Goal: Task Accomplishment & Management: Complete application form

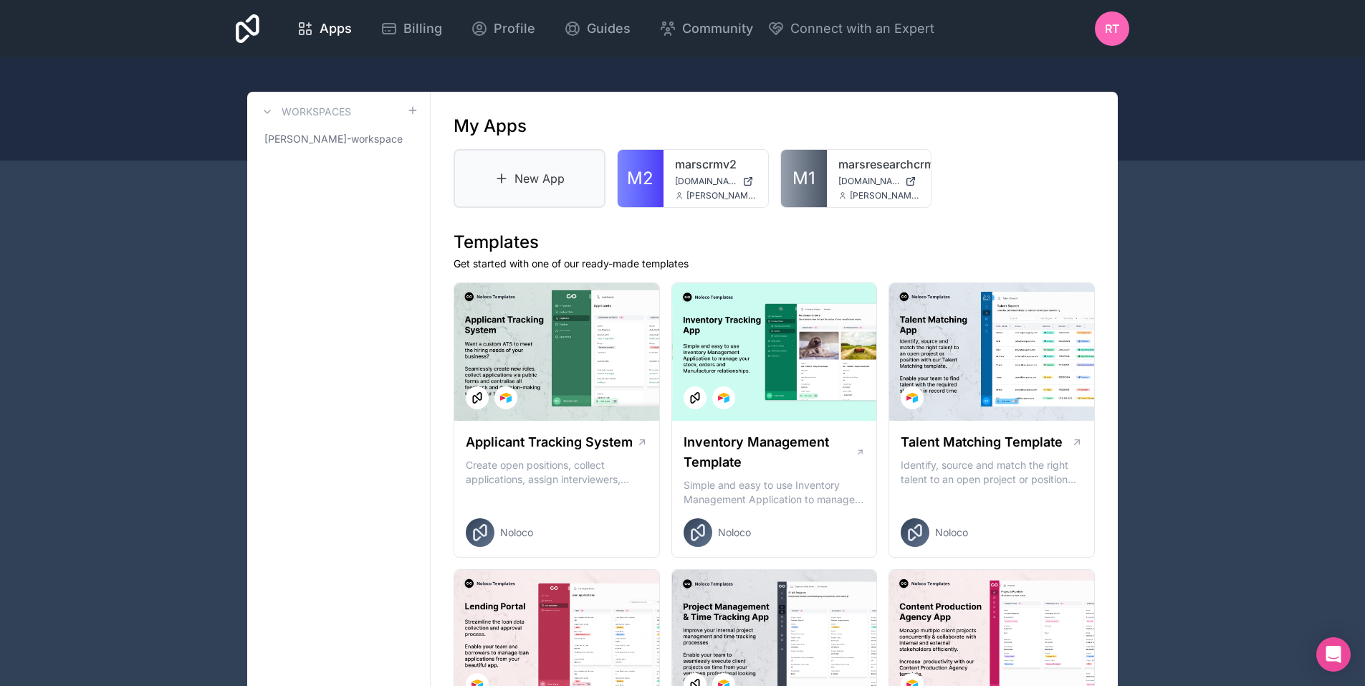
click at [512, 183] on link "New App" at bounding box center [530, 178] width 152 height 59
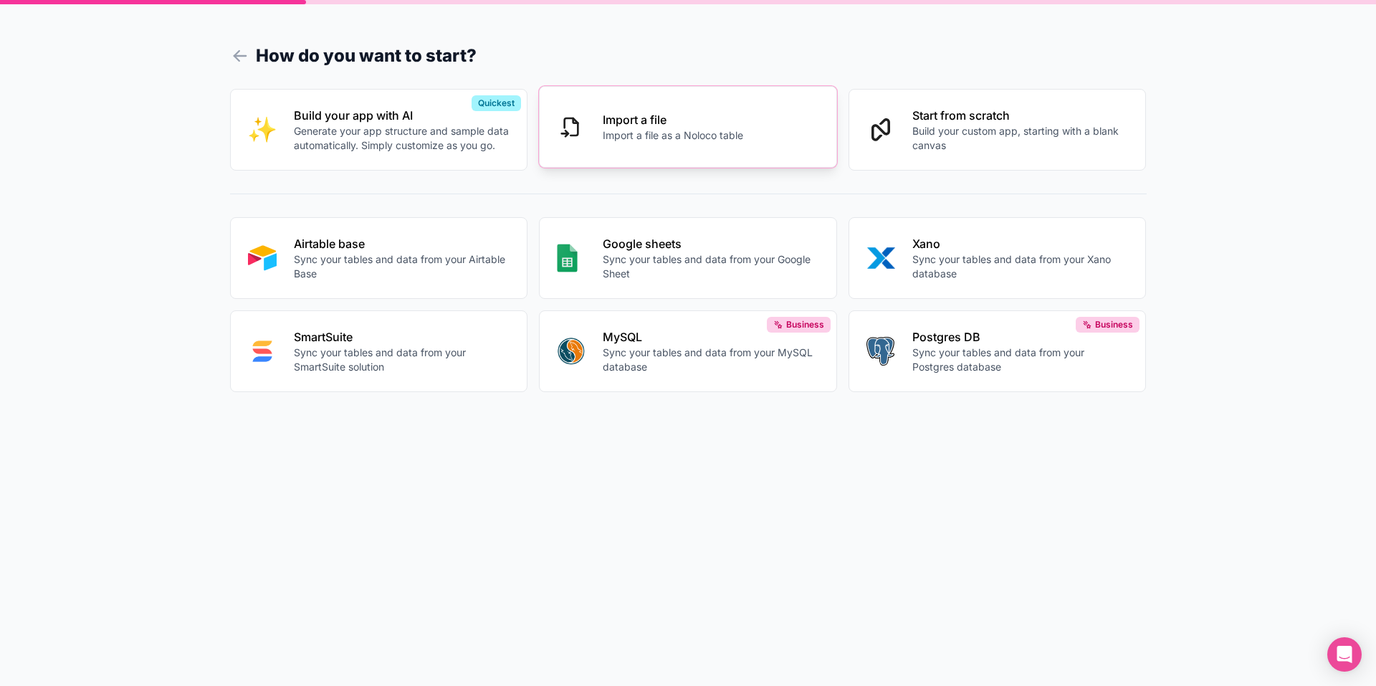
click at [630, 130] on p "Import a file as a Noloco table" at bounding box center [673, 135] width 140 height 14
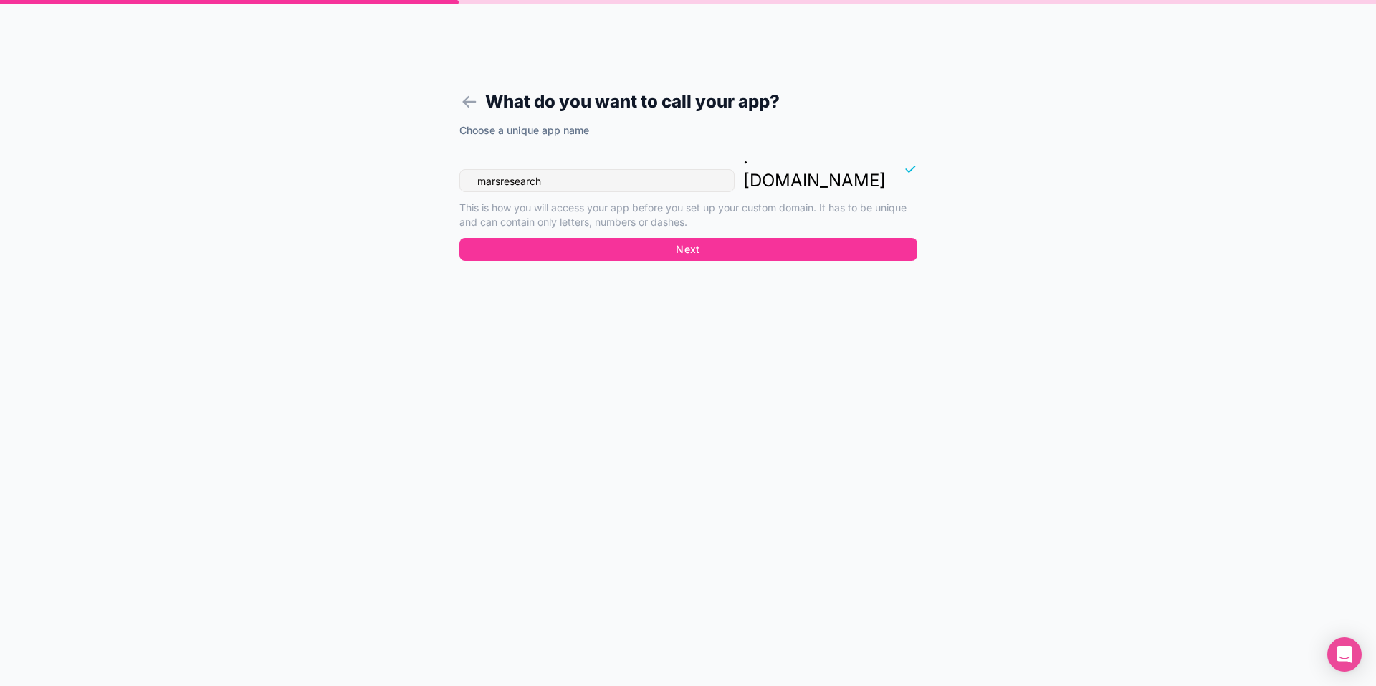
drag, startPoint x: 562, startPoint y: 156, endPoint x: 472, endPoint y: 151, distance: 90.4
click at [472, 169] on input "marsresearch" at bounding box center [596, 180] width 275 height 23
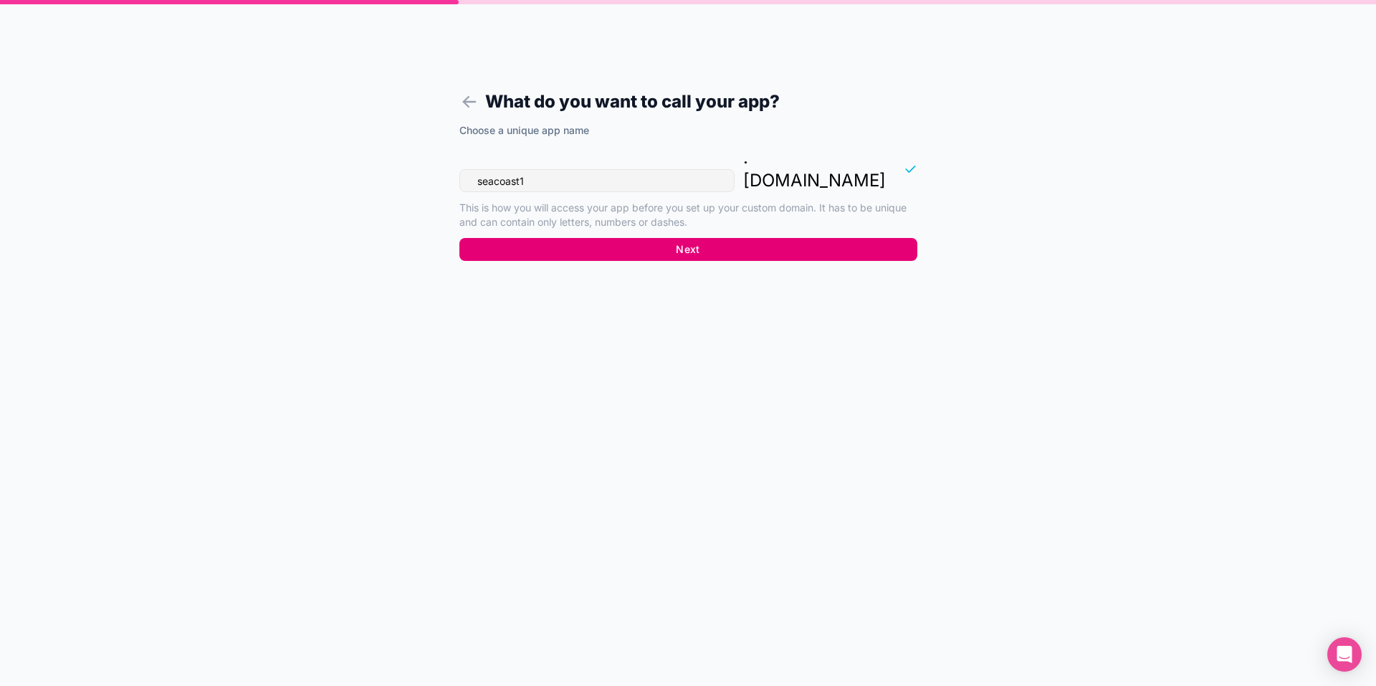
type input "seacoast1"
click at [676, 238] on button "Next" at bounding box center [688, 249] width 458 height 23
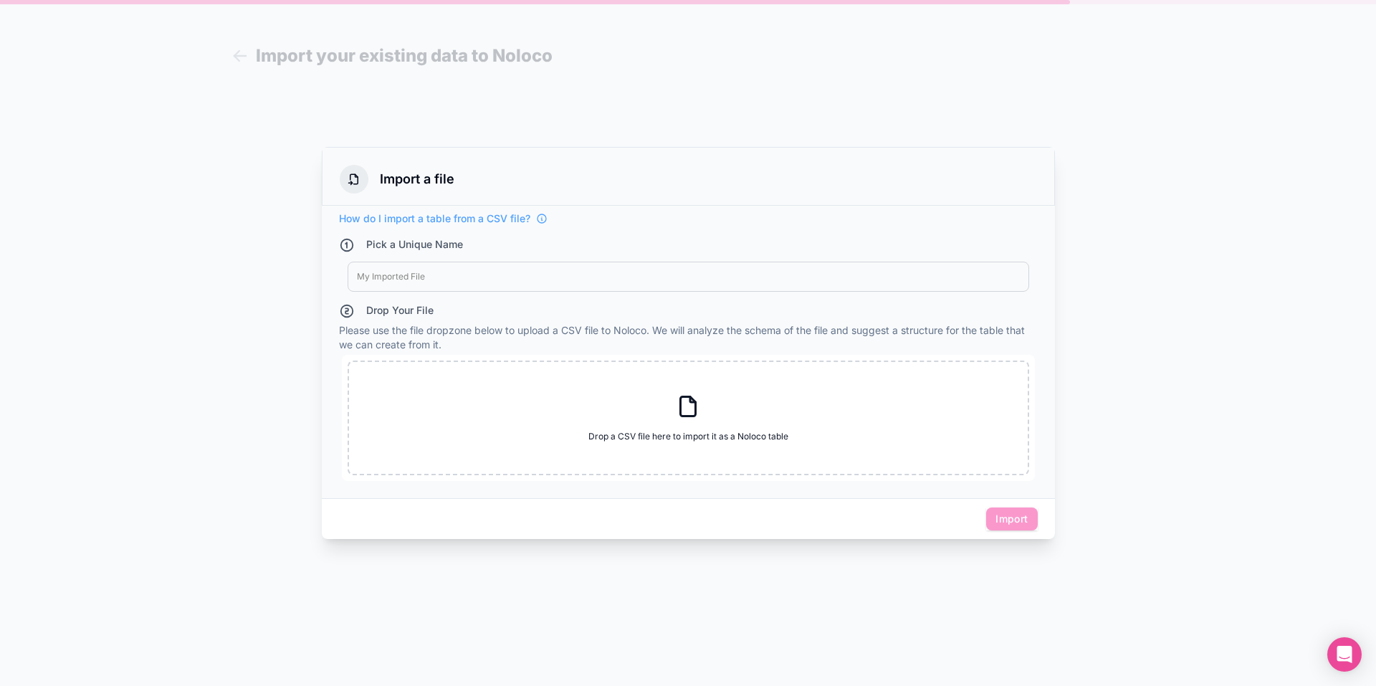
click at [428, 282] on div at bounding box center [688, 276] width 663 height 11
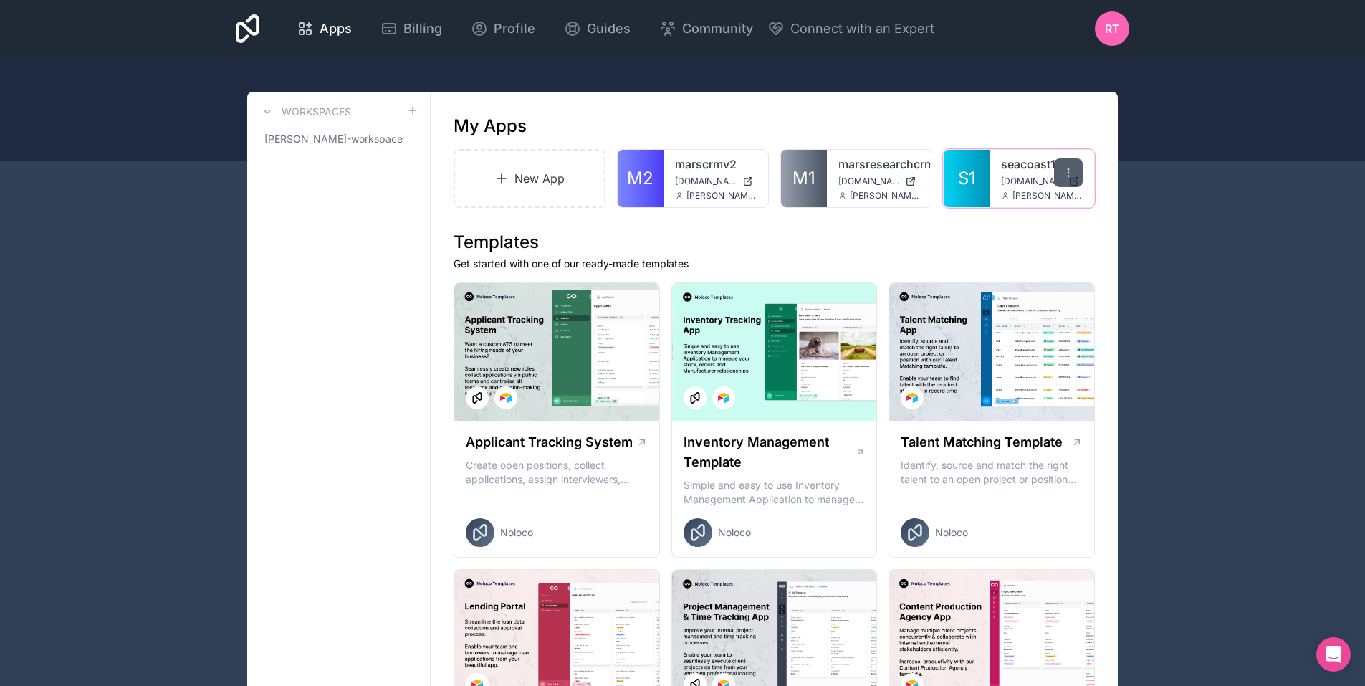
click at [1072, 176] on icon at bounding box center [1068, 172] width 11 height 11
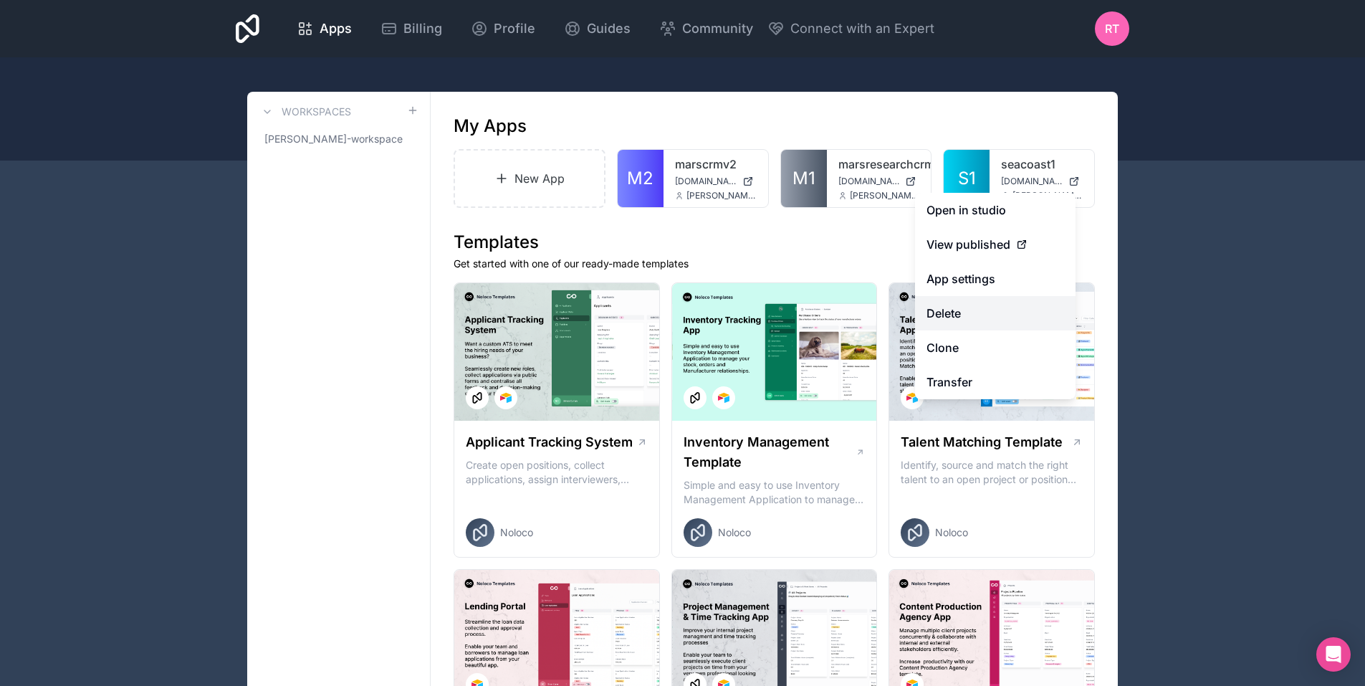
click at [941, 317] on button "Delete" at bounding box center [995, 313] width 160 height 34
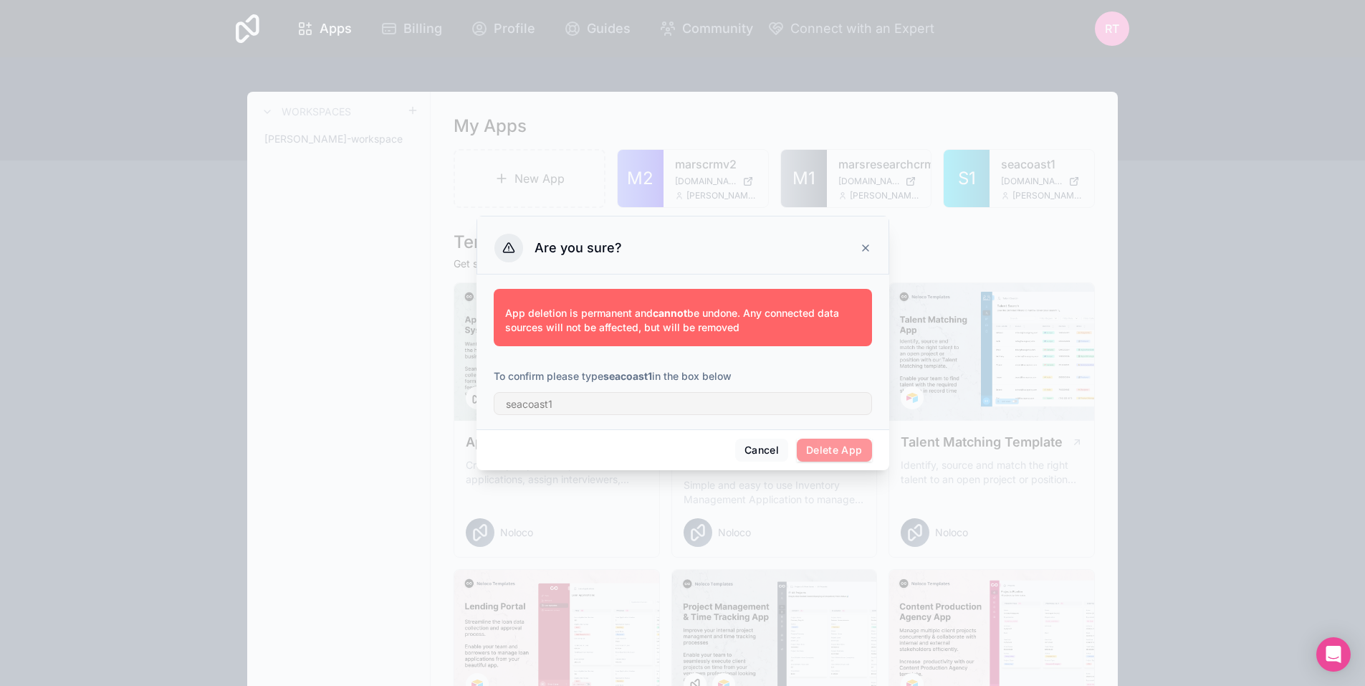
click at [822, 451] on span "Delete App" at bounding box center [834, 450] width 75 height 23
click at [855, 445] on span "Delete App" at bounding box center [834, 450] width 75 height 23
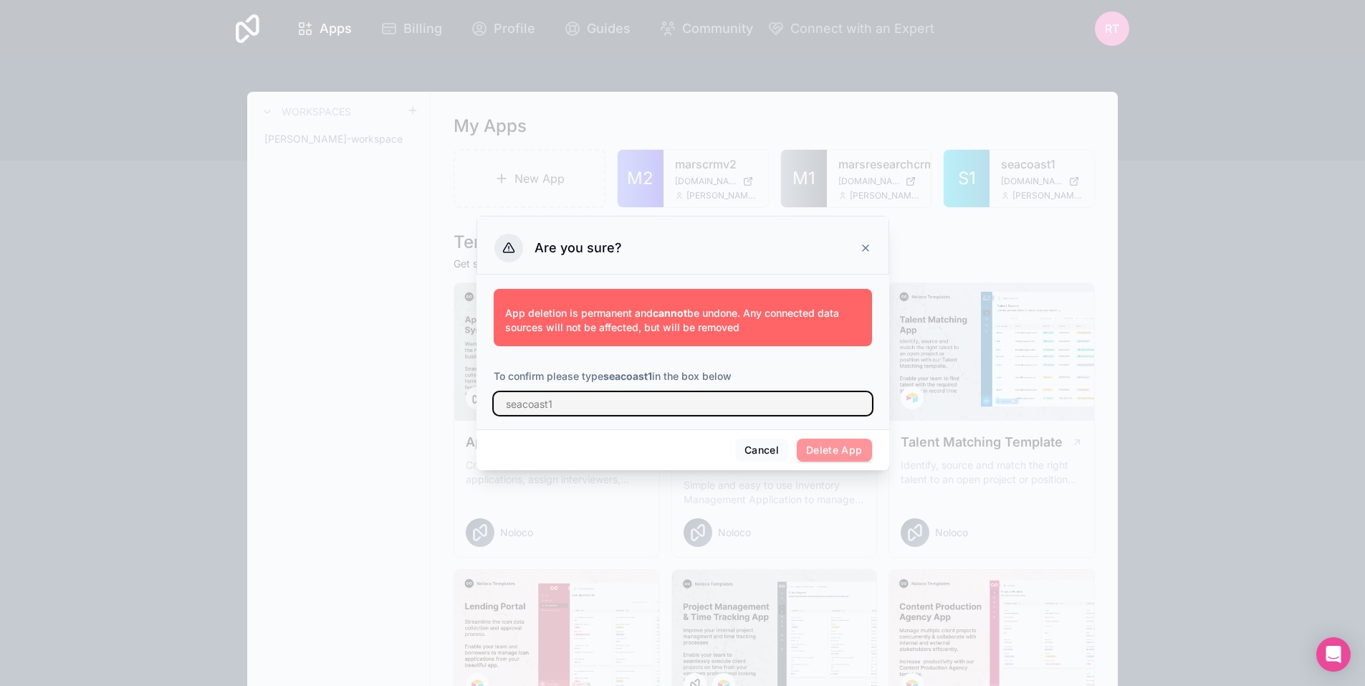
click at [579, 401] on input "text" at bounding box center [683, 403] width 378 height 23
type input "seacoast1"
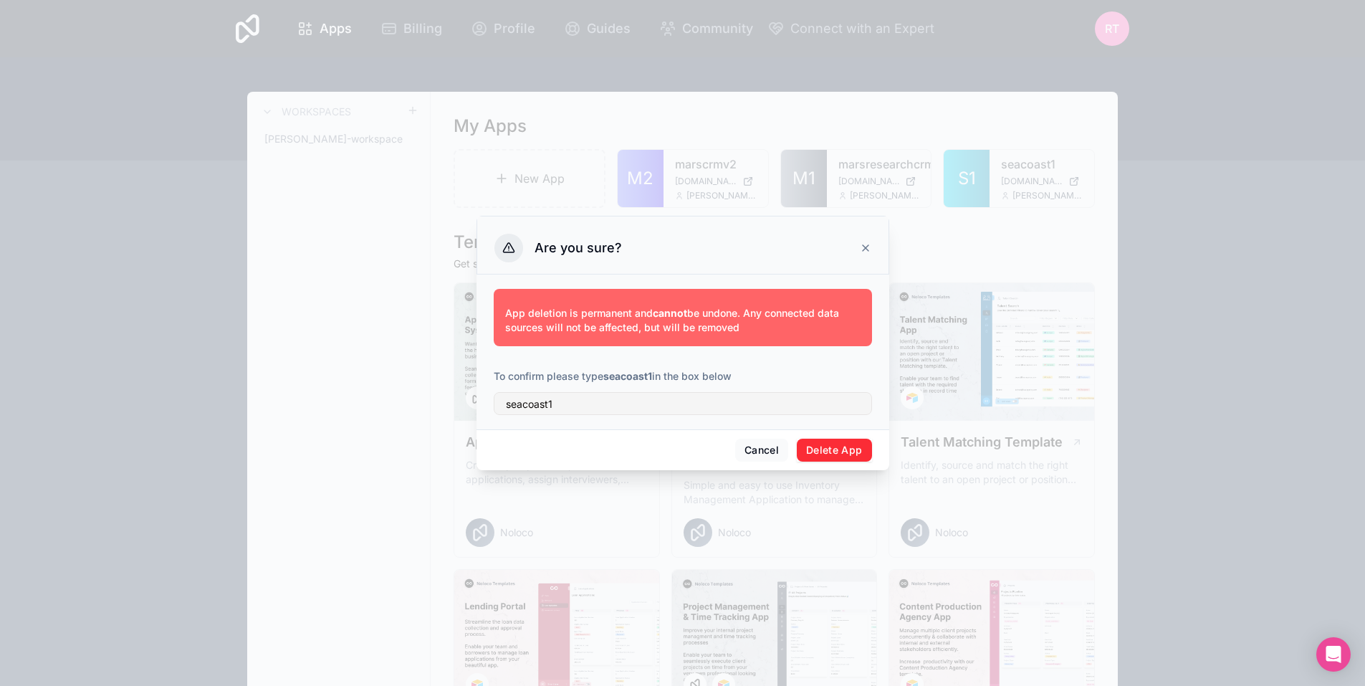
click at [831, 449] on button "Delete App" at bounding box center [834, 450] width 75 height 23
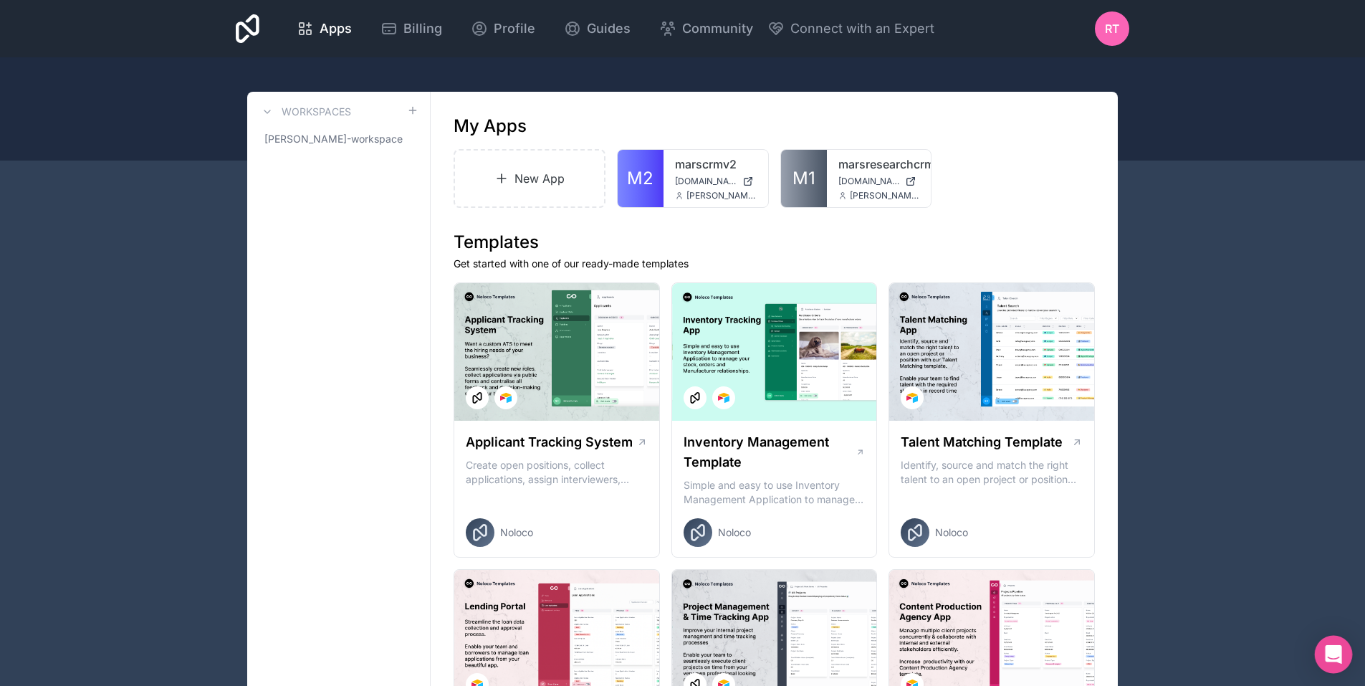
click at [1343, 660] on div "Open Intercom Messenger" at bounding box center [1334, 655] width 38 height 38
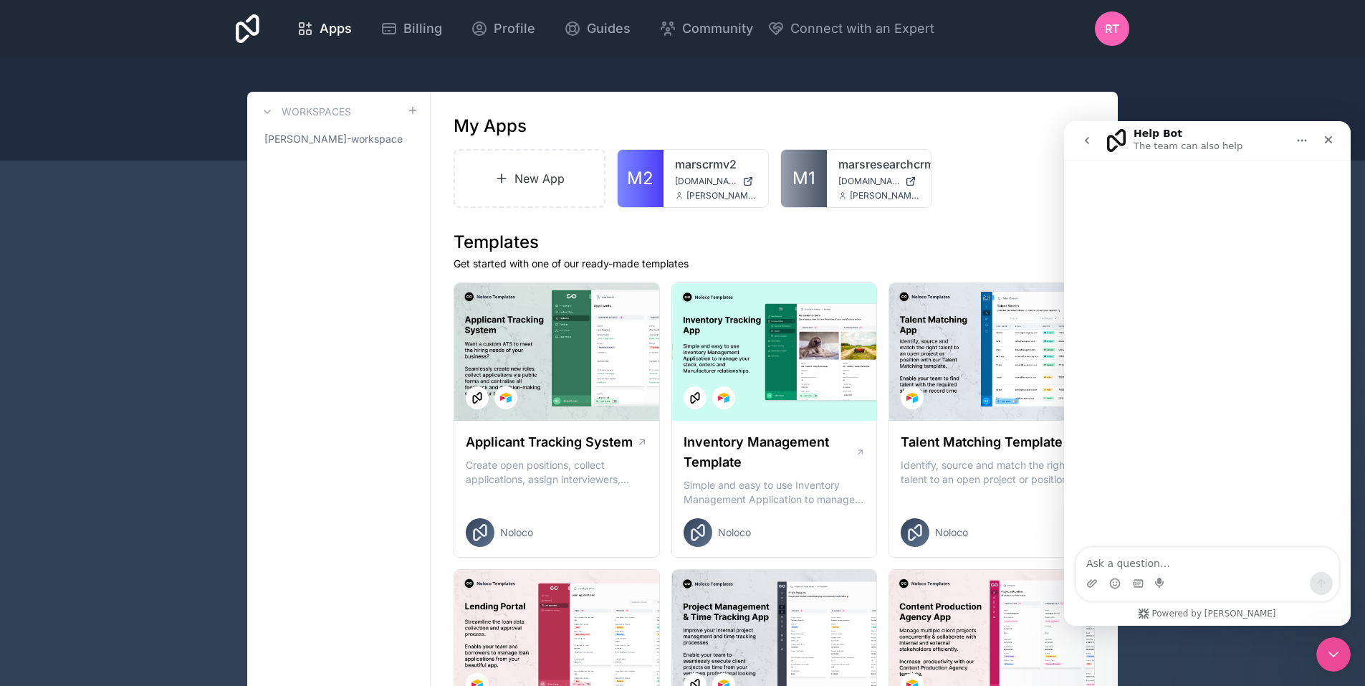
click at [1153, 558] on textarea "Ask a question…" at bounding box center [1207, 559] width 262 height 24
type textarea "I want to create an app from excel"
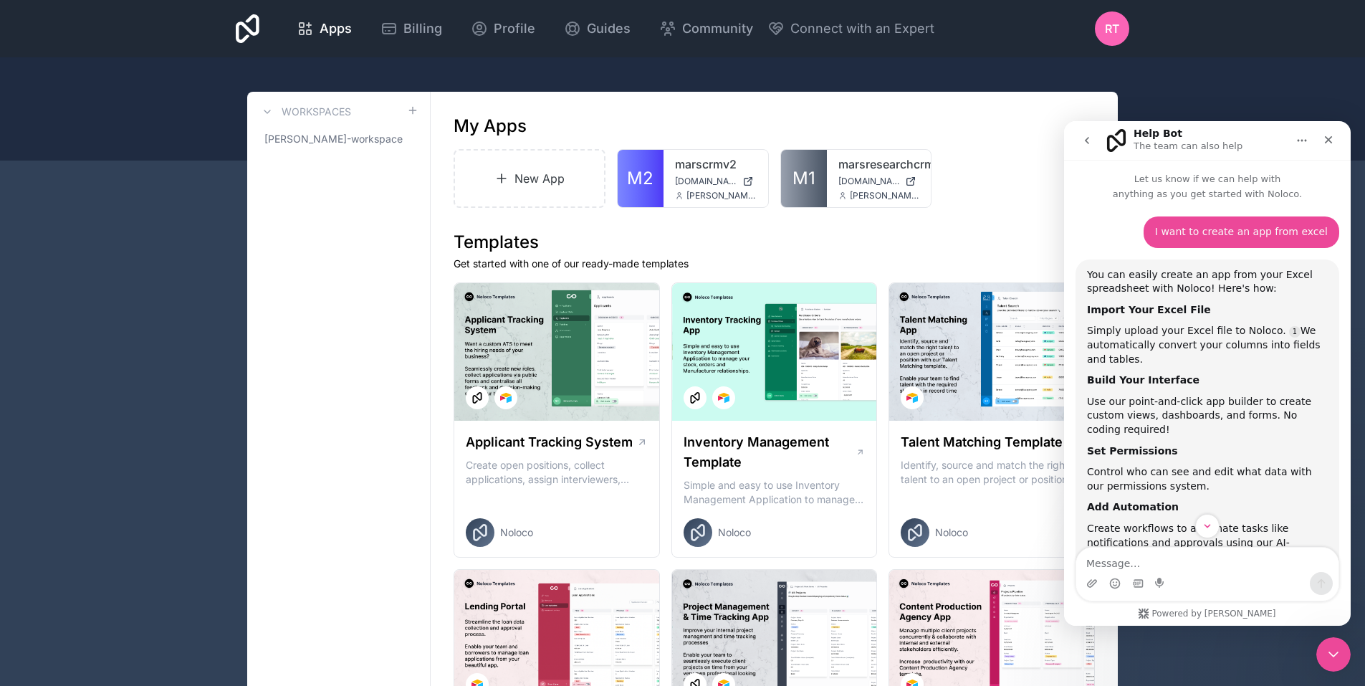
click at [1141, 560] on textarea "Message…" at bounding box center [1207, 559] width 262 height 24
click at [553, 172] on link "New App" at bounding box center [530, 178] width 152 height 59
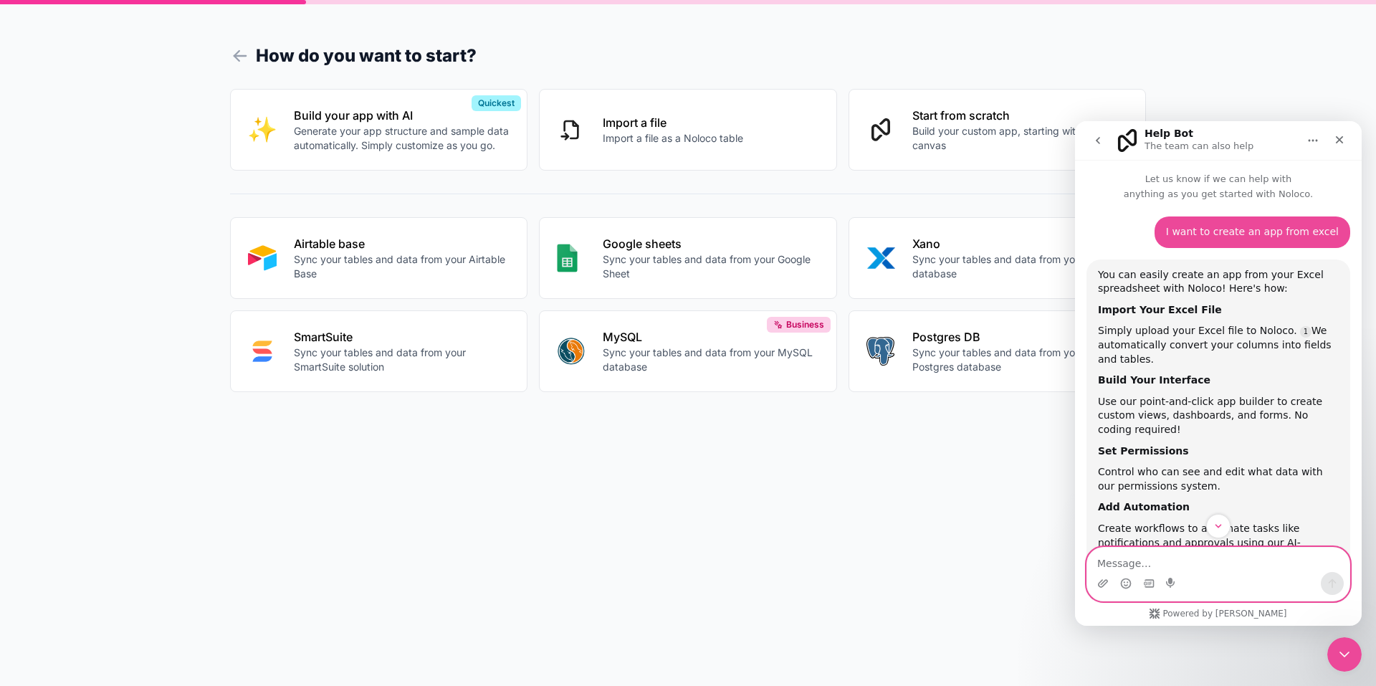
click at [1141, 559] on textarea "Message…" at bounding box center [1218, 559] width 262 height 24
type textarea "Do I use AI, Import file or start from scratch"
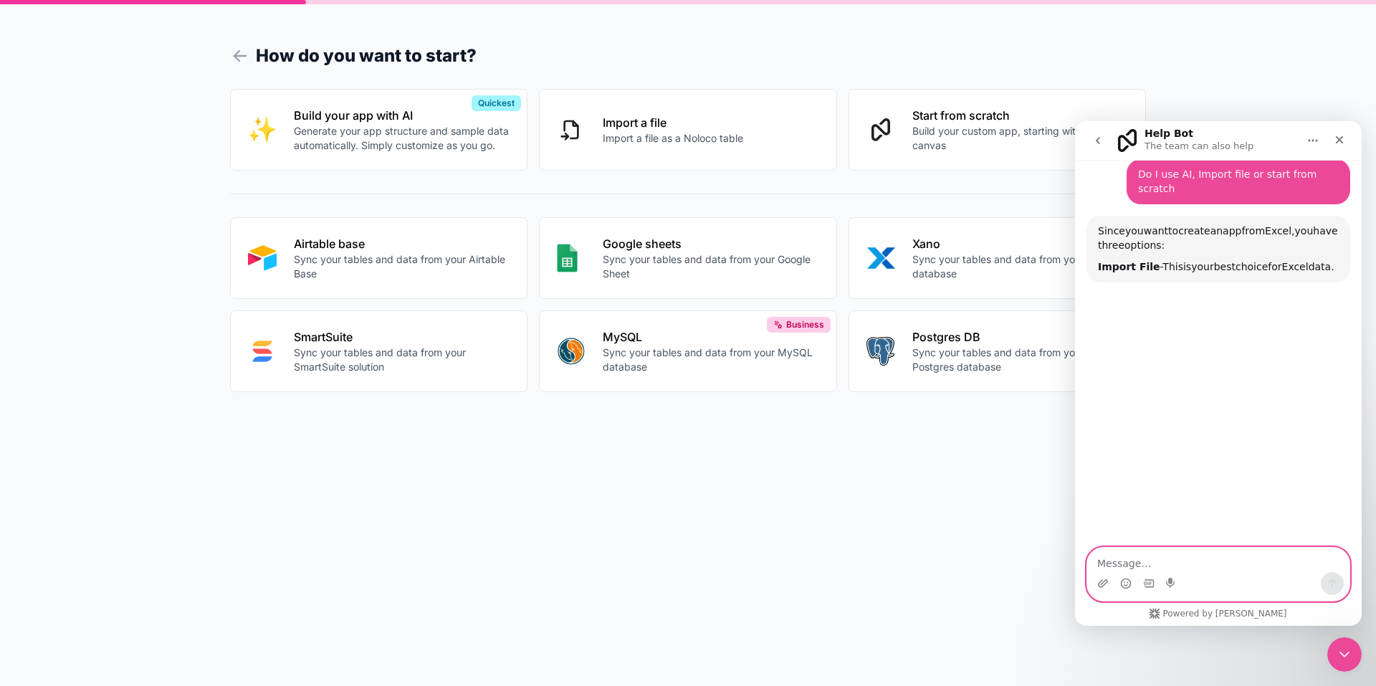
scroll to position [547, 0]
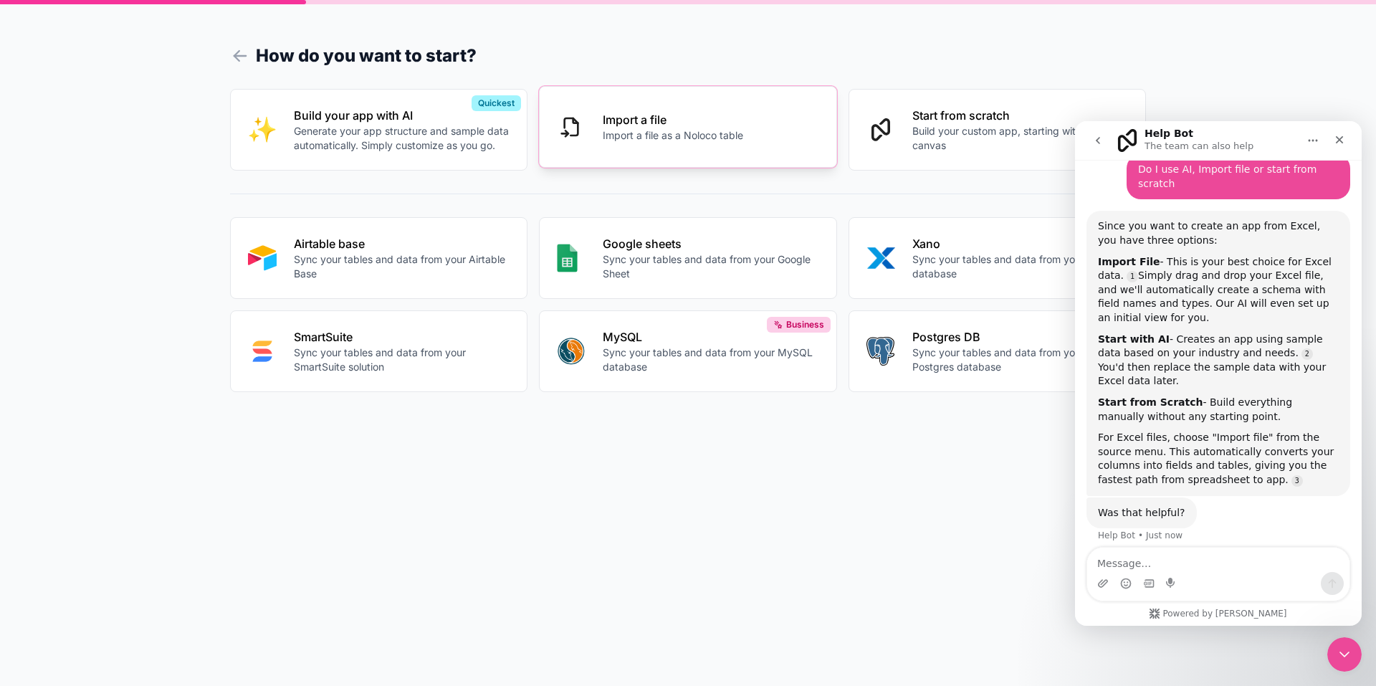
click at [640, 120] on p "Import a file" at bounding box center [673, 119] width 140 height 17
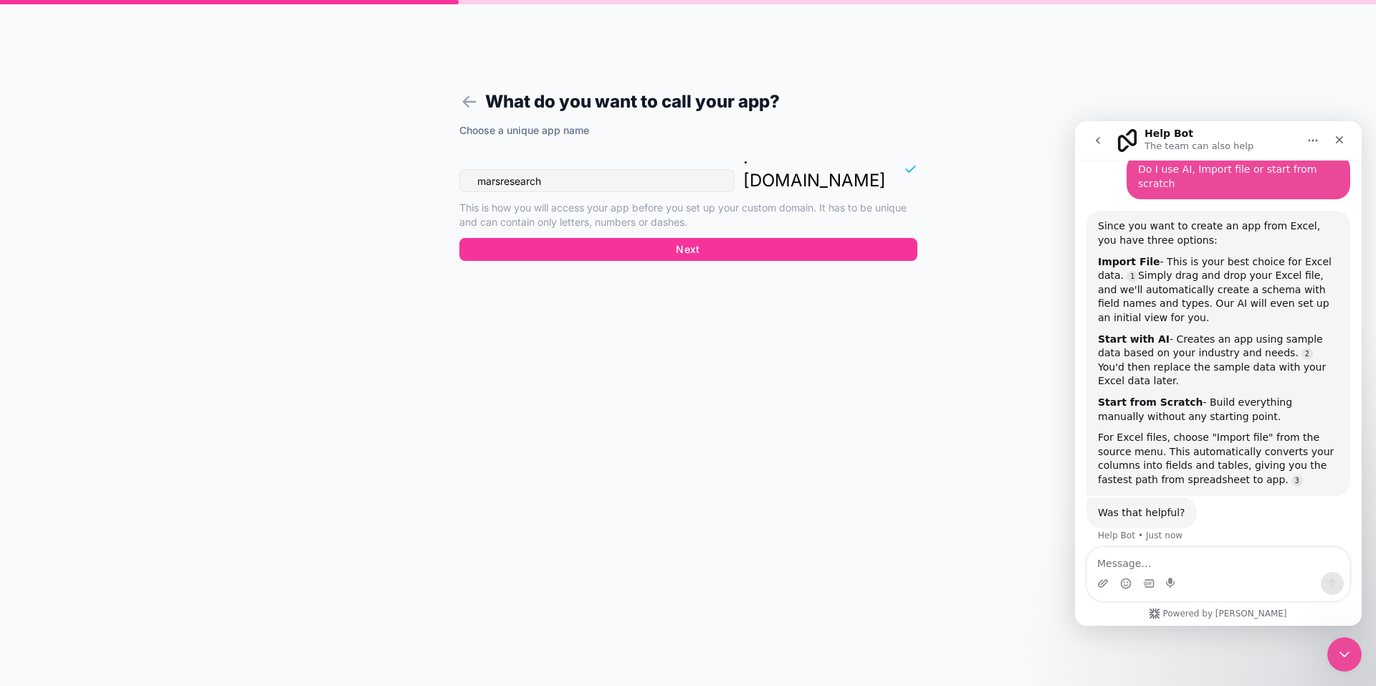
drag, startPoint x: 583, startPoint y: 154, endPoint x: 474, endPoint y: 158, distance: 109.0
click at [474, 169] on input "marsresearch" at bounding box center [596, 180] width 275 height 23
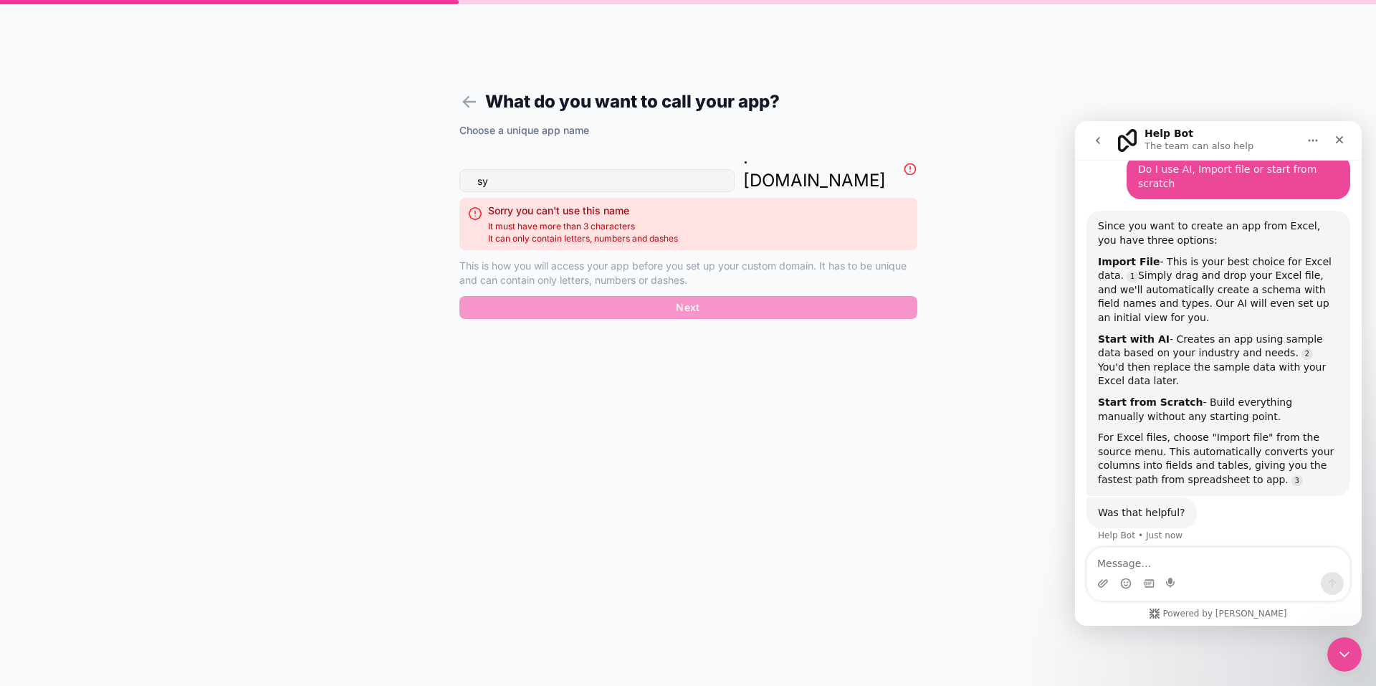
type input "s"
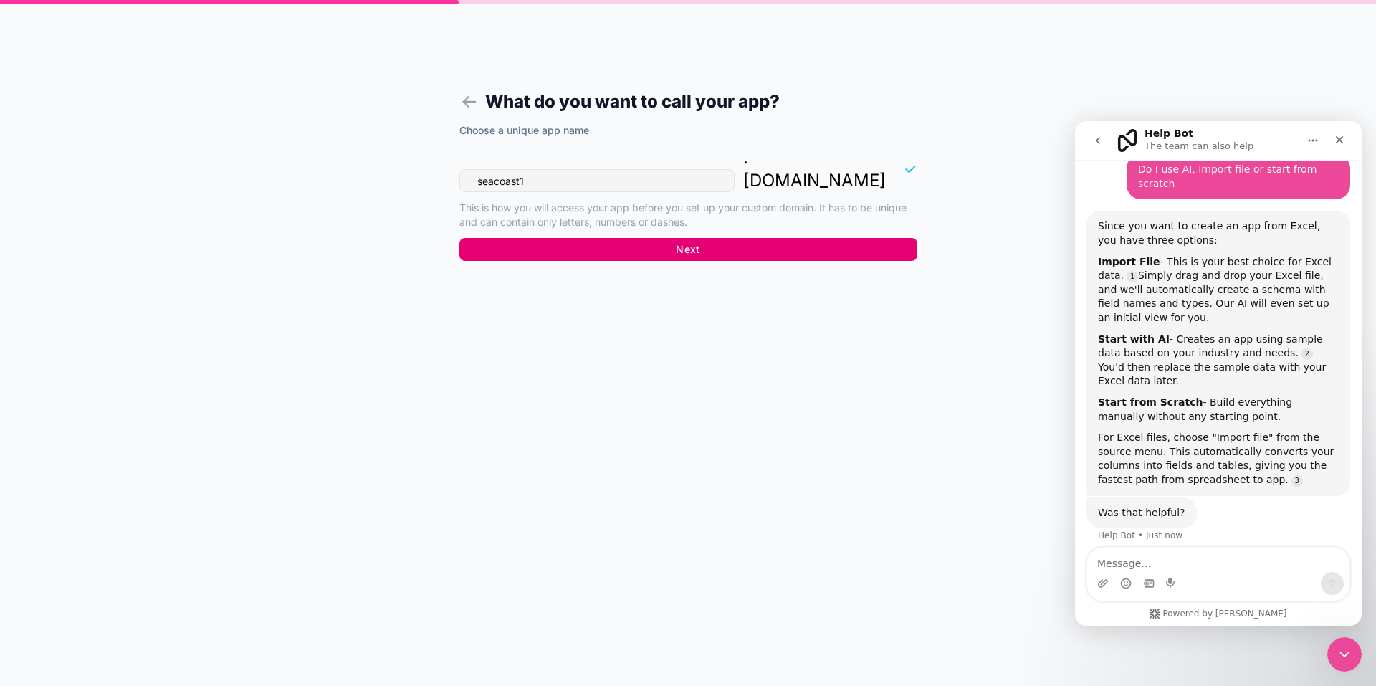
type input "seacoast1"
click at [684, 238] on button "Next" at bounding box center [688, 249] width 458 height 23
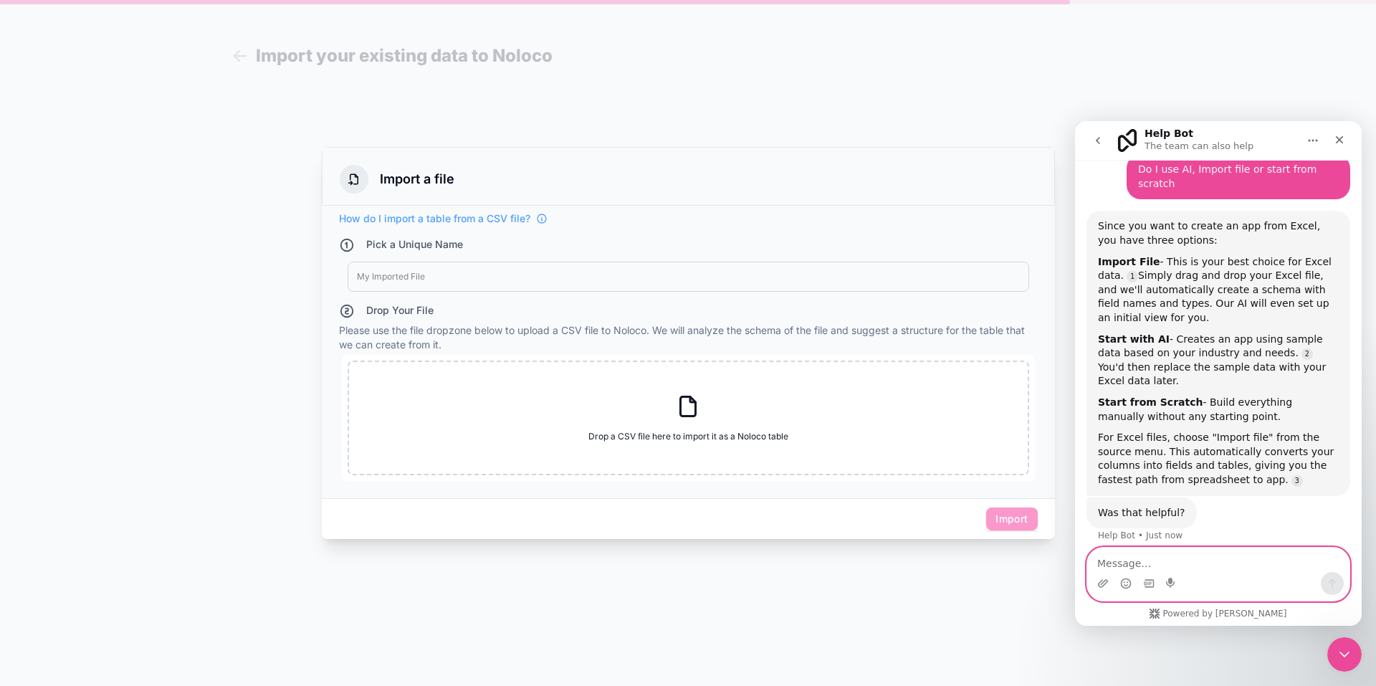
click at [1164, 557] on textarea "Message…" at bounding box center [1218, 559] width 262 height 24
type textarea "It only gives me the option to drop a csv"
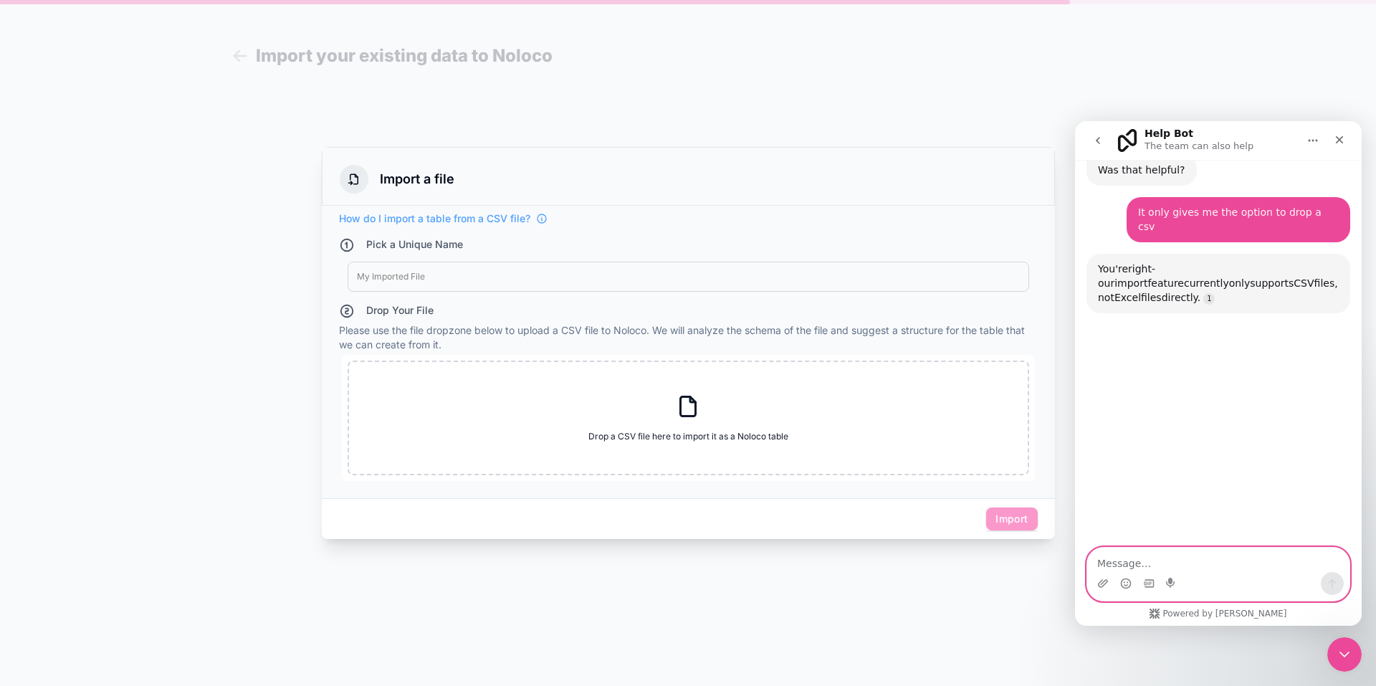
scroll to position [890, 0]
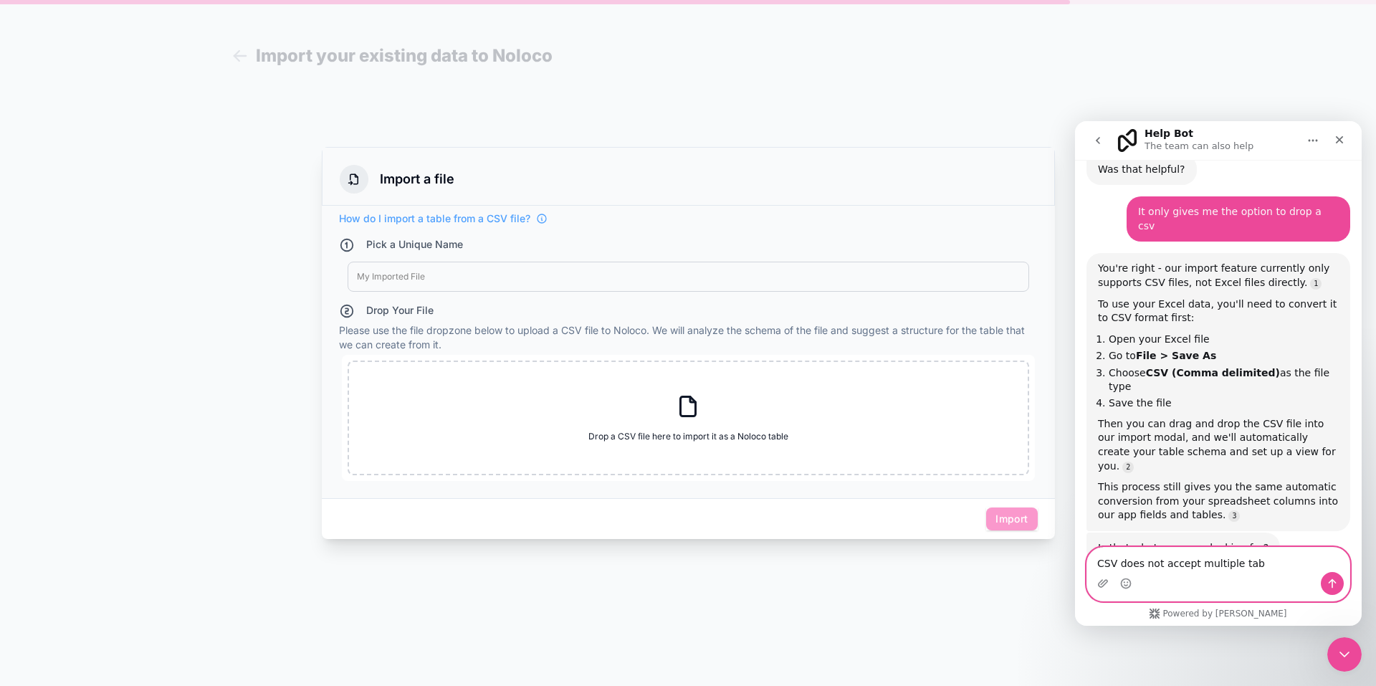
type textarea "CSV does not accept multiple tabs"
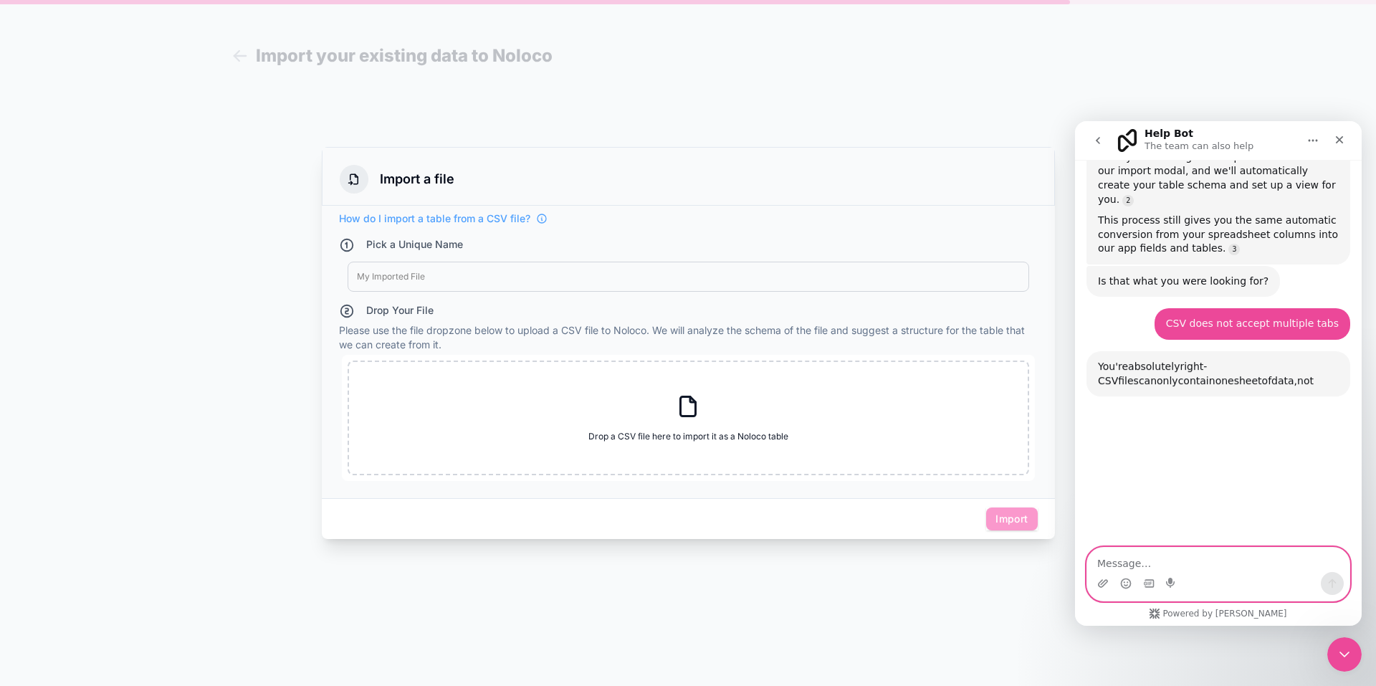
scroll to position [1227, 0]
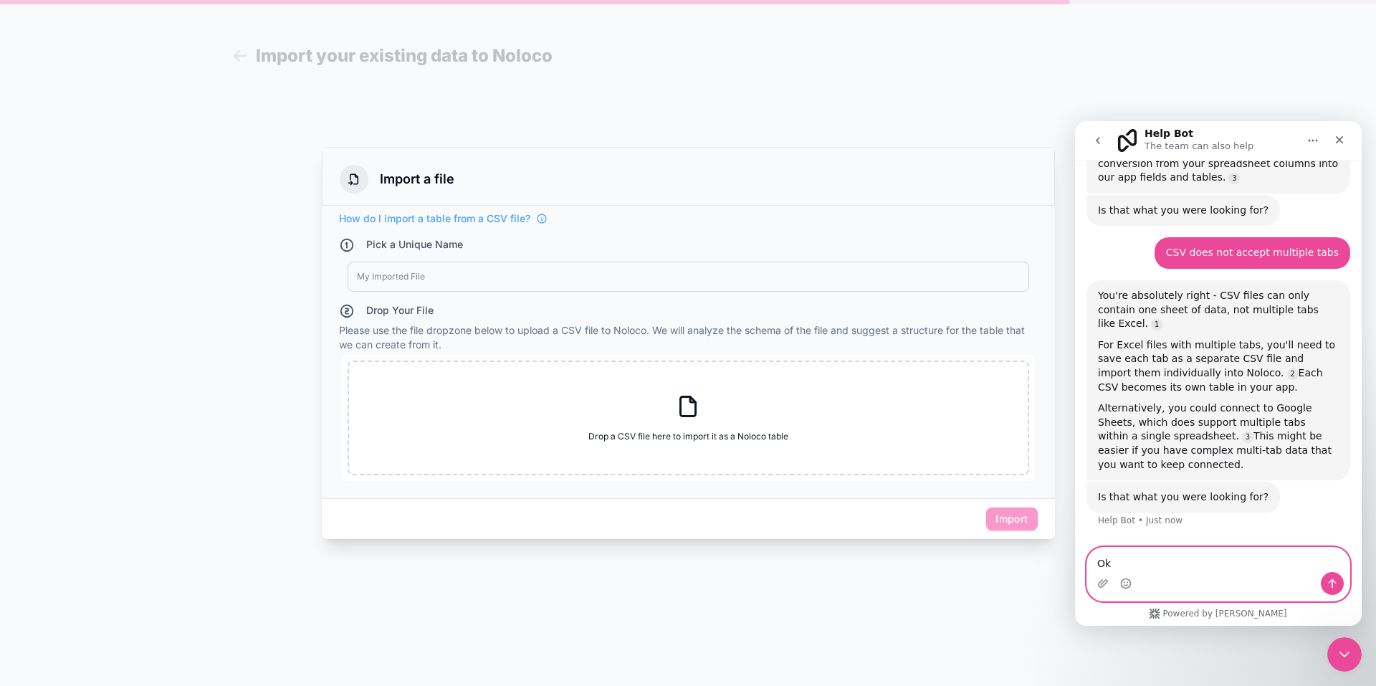
type textarea "O"
type textarea "Yes let me try that"
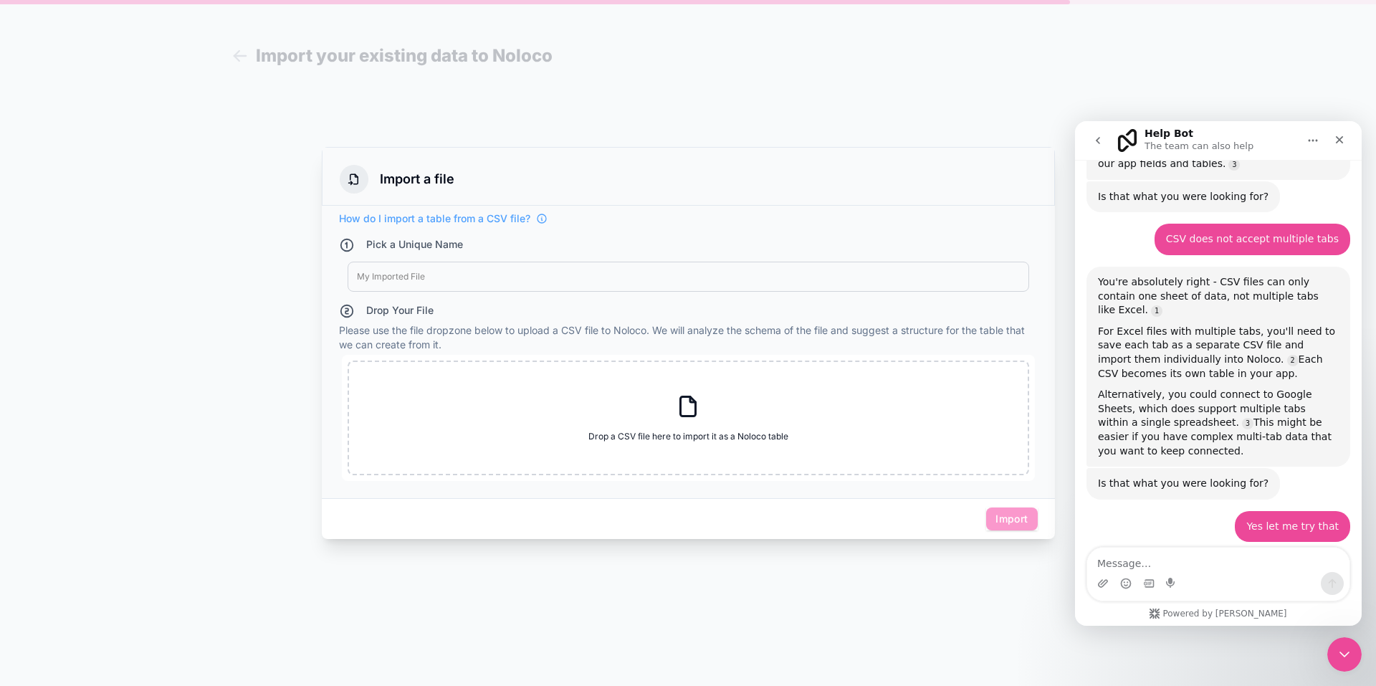
click at [630, 126] on div at bounding box center [688, 343] width 1376 height 686
click at [234, 54] on div at bounding box center [688, 343] width 1376 height 686
click at [887, 101] on div at bounding box center [688, 343] width 1376 height 686
click at [241, 55] on div at bounding box center [688, 343] width 1376 height 686
click at [886, 48] on div at bounding box center [688, 343] width 1376 height 686
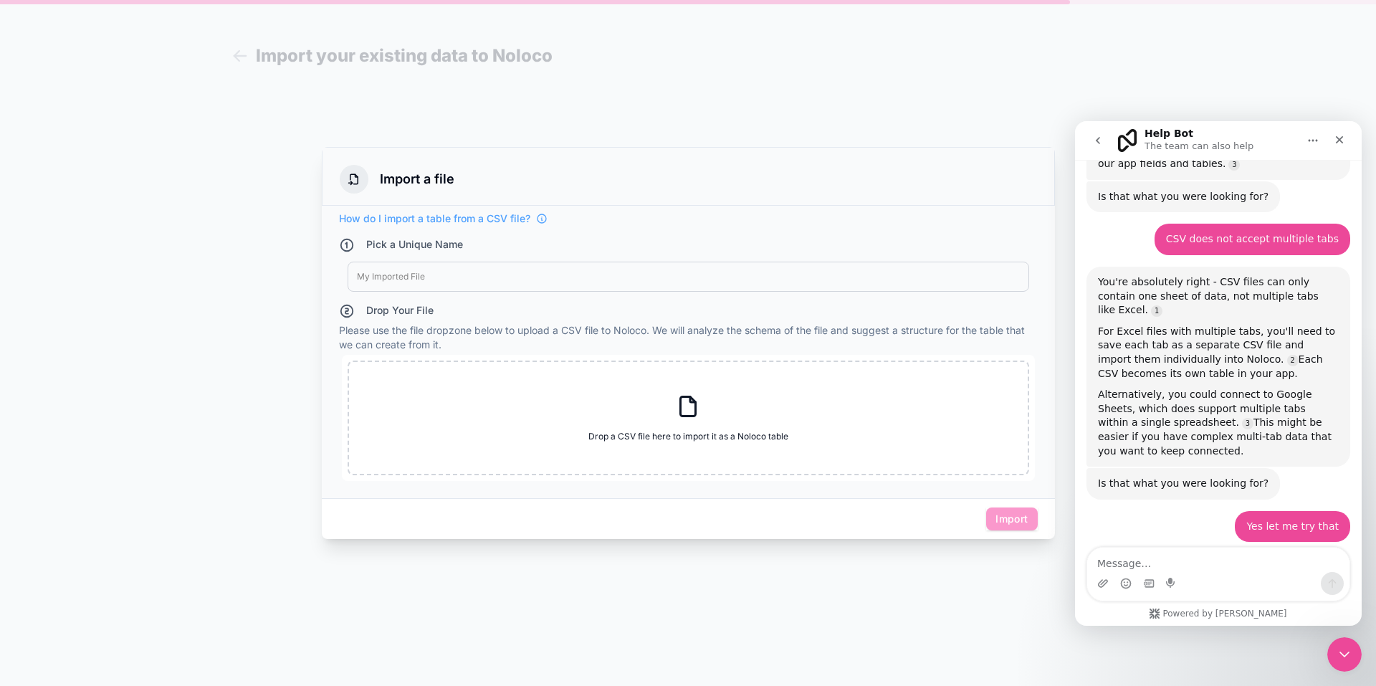
click at [656, 118] on div at bounding box center [688, 343] width 1376 height 686
click at [568, 141] on div at bounding box center [688, 343] width 1376 height 686
click at [583, 133] on div at bounding box center [688, 343] width 1376 height 686
click at [383, 156] on div "Import a file" at bounding box center [688, 176] width 733 height 59
click at [1028, 522] on span "Import" at bounding box center [1011, 518] width 51 height 23
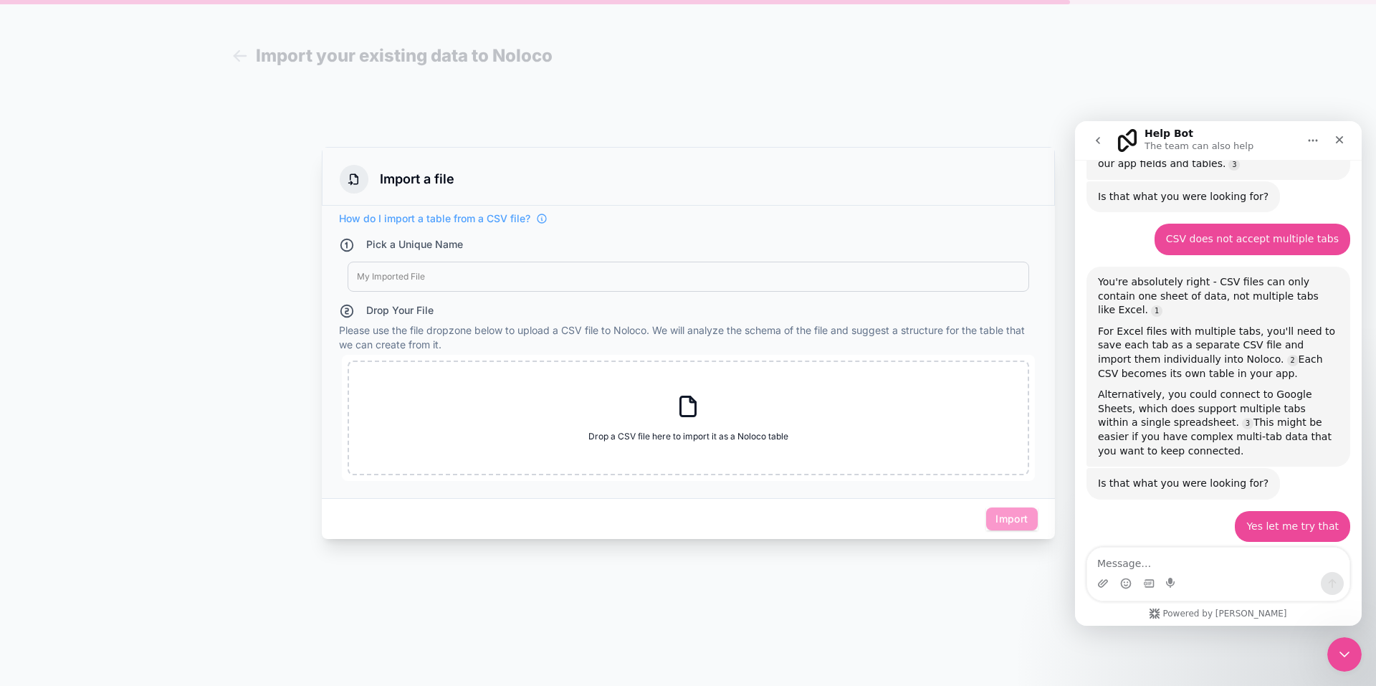
click at [663, 342] on div "Drop Your File Please use the file dropzone below to upload a CSV file to Noloc…" at bounding box center [688, 394] width 699 height 183
click at [1022, 153] on div "Import a file" at bounding box center [688, 176] width 733 height 59
drag, startPoint x: 1004, startPoint y: 99, endPoint x: 981, endPoint y: 99, distance: 22.9
click at [981, 99] on div at bounding box center [688, 343] width 1376 height 686
click at [638, 77] on div at bounding box center [688, 343] width 1376 height 686
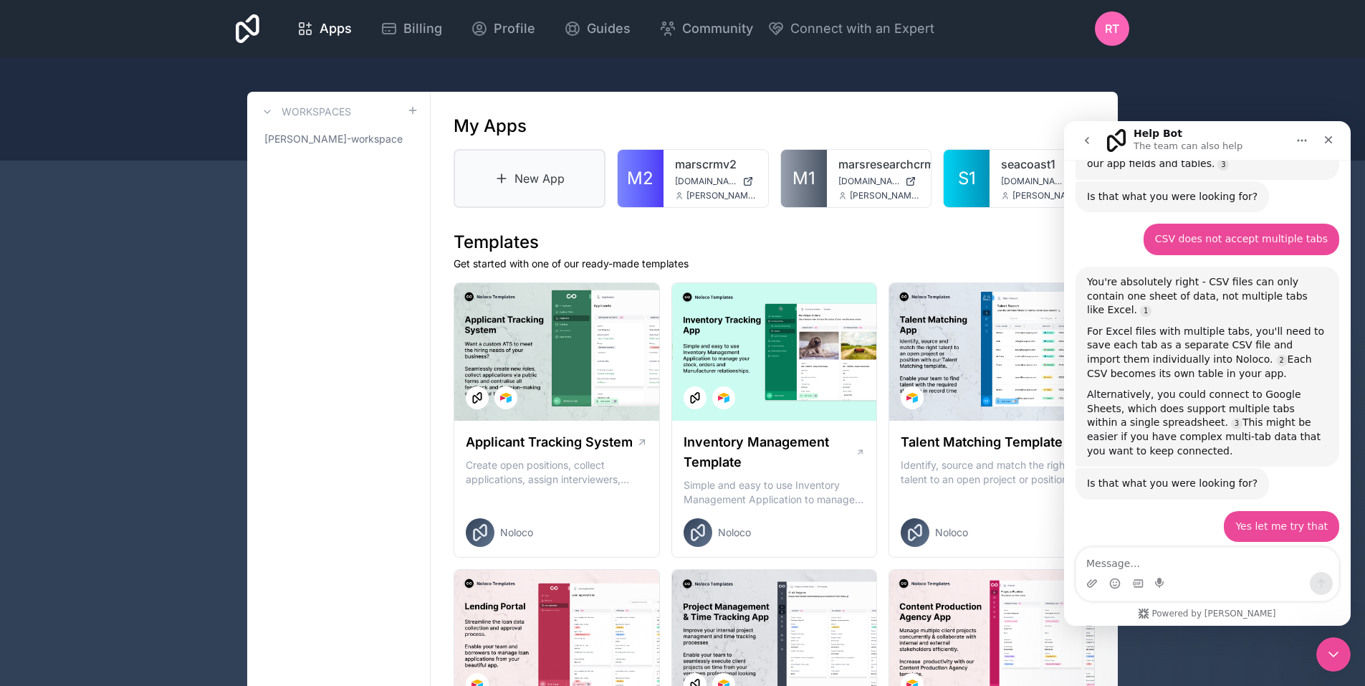
click at [536, 173] on link "New App" at bounding box center [530, 178] width 152 height 59
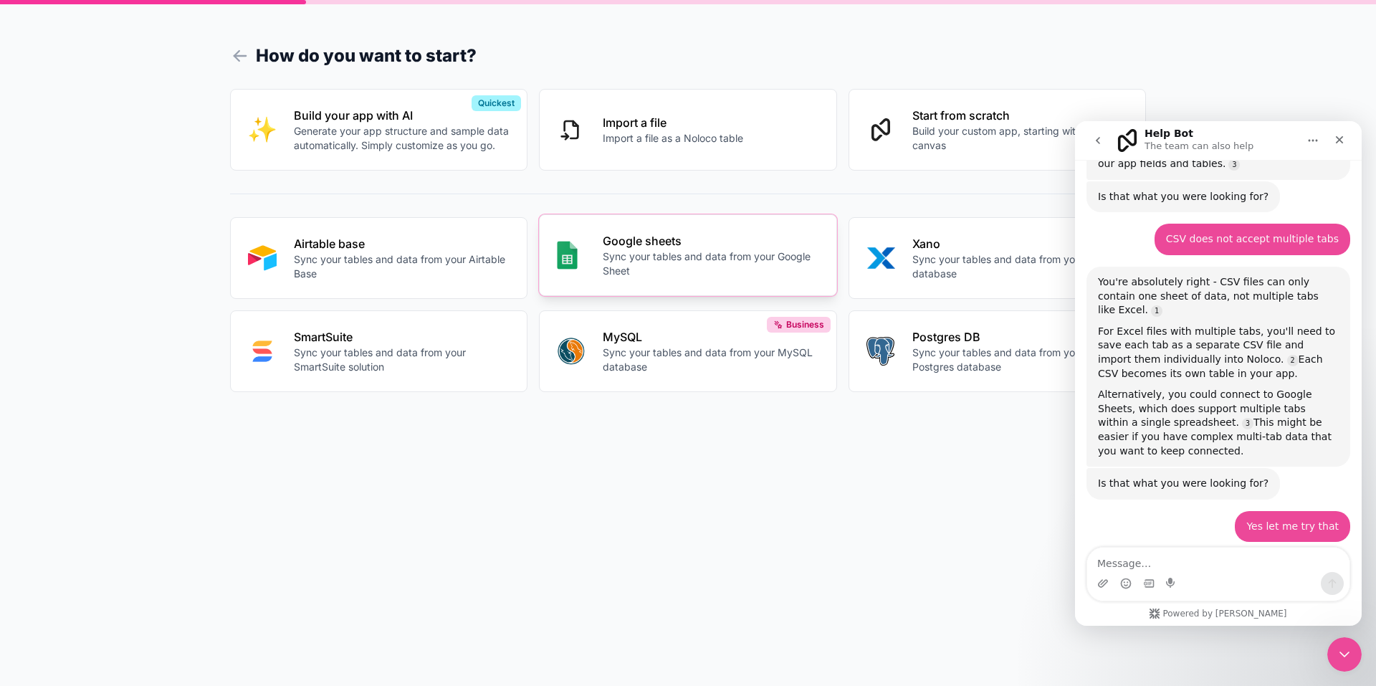
click at [645, 264] on p "Sync your tables and data from your Google Sheet" at bounding box center [711, 263] width 216 height 29
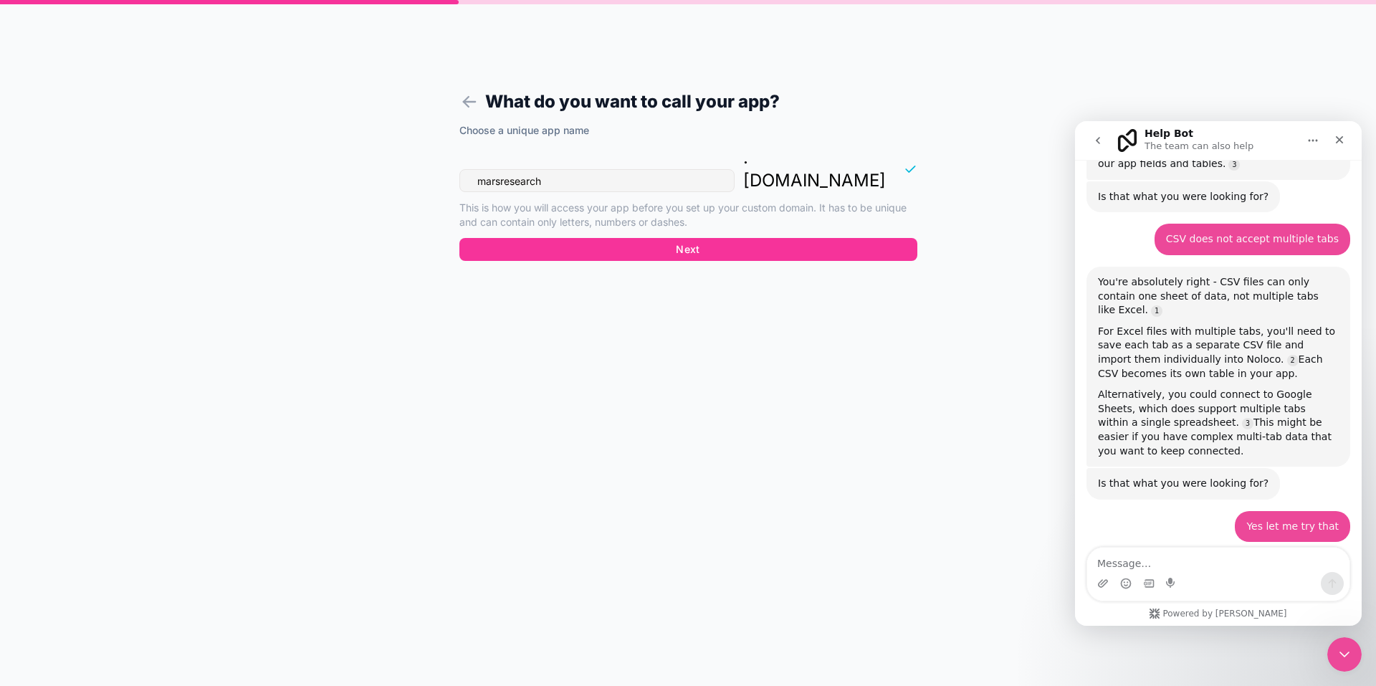
drag, startPoint x: 582, startPoint y: 158, endPoint x: 463, endPoint y: 153, distance: 119.0
click at [463, 169] on input "marsresearch" at bounding box center [596, 180] width 275 height 23
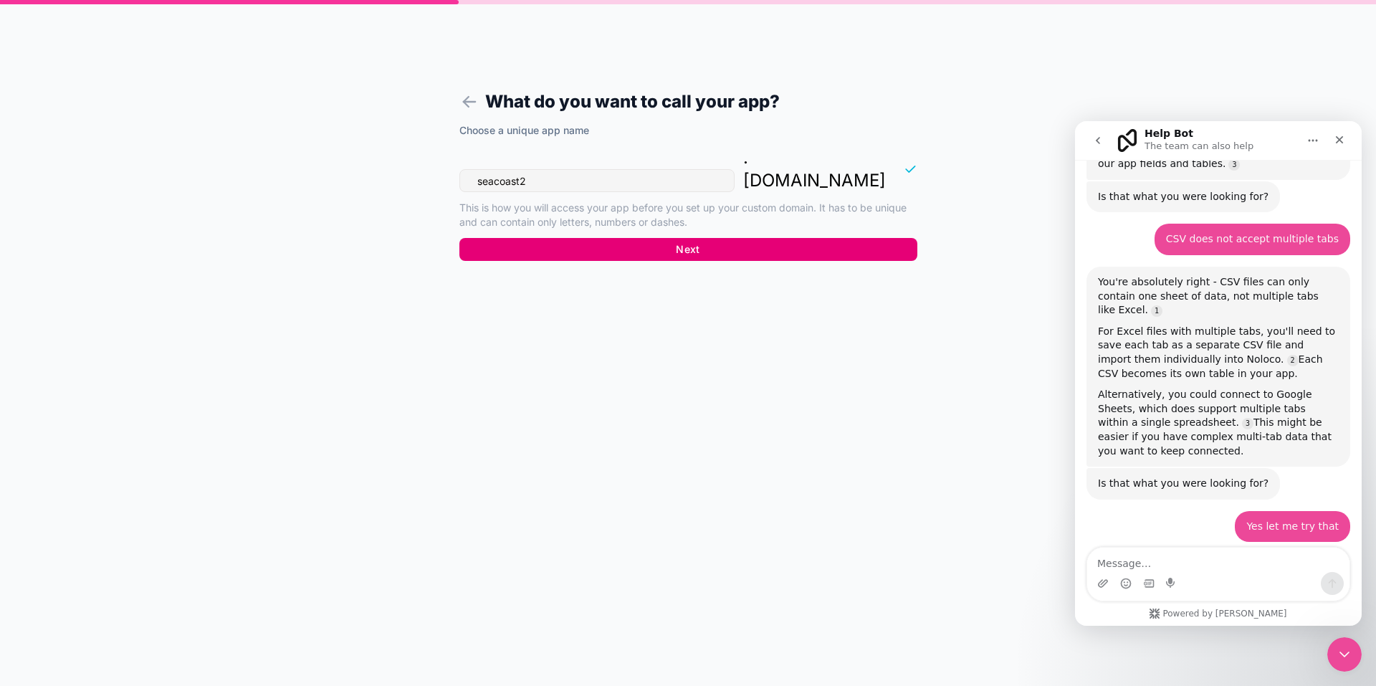
type input "seacoast2"
click at [687, 238] on button "Next" at bounding box center [688, 249] width 458 height 23
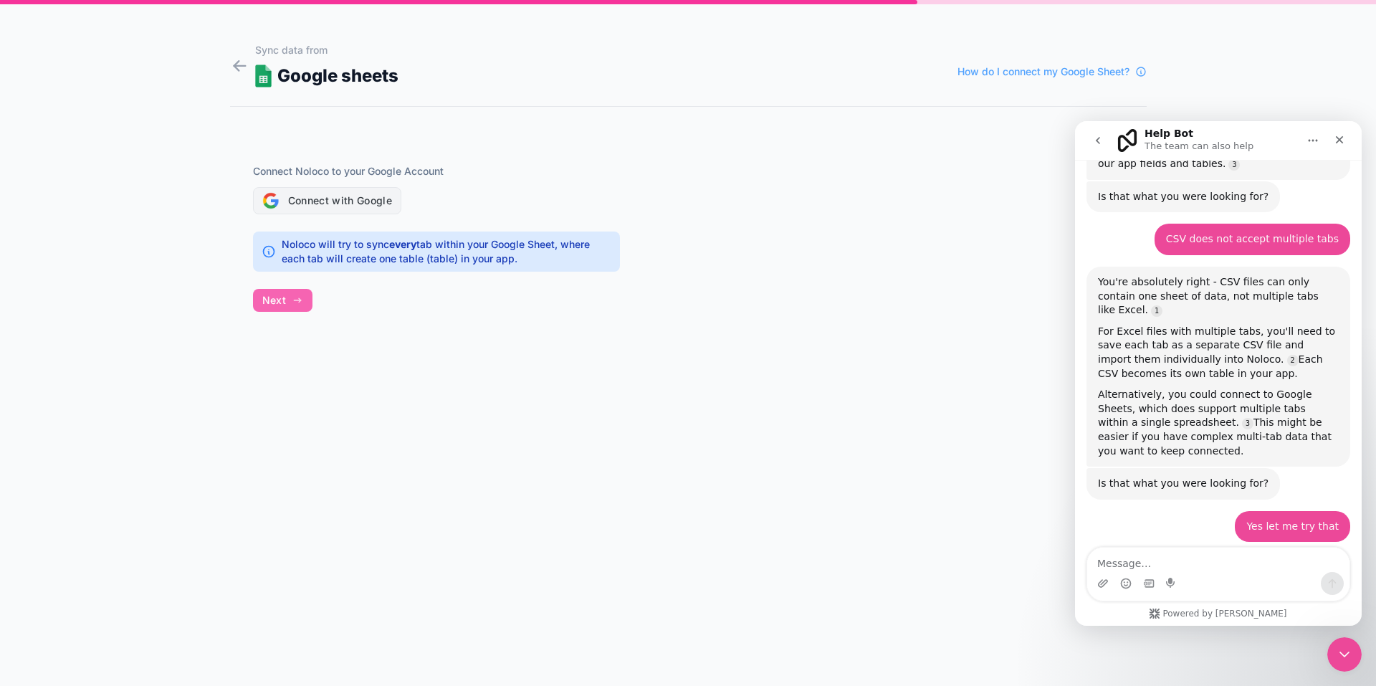
click at [330, 198] on button "Connect with Google" at bounding box center [327, 200] width 149 height 27
click at [620, 75] on div "Sync data from Google sheets How do I connect my Google Sheet?" at bounding box center [700, 66] width 891 height 46
click at [236, 61] on icon at bounding box center [239, 66] width 19 height 20
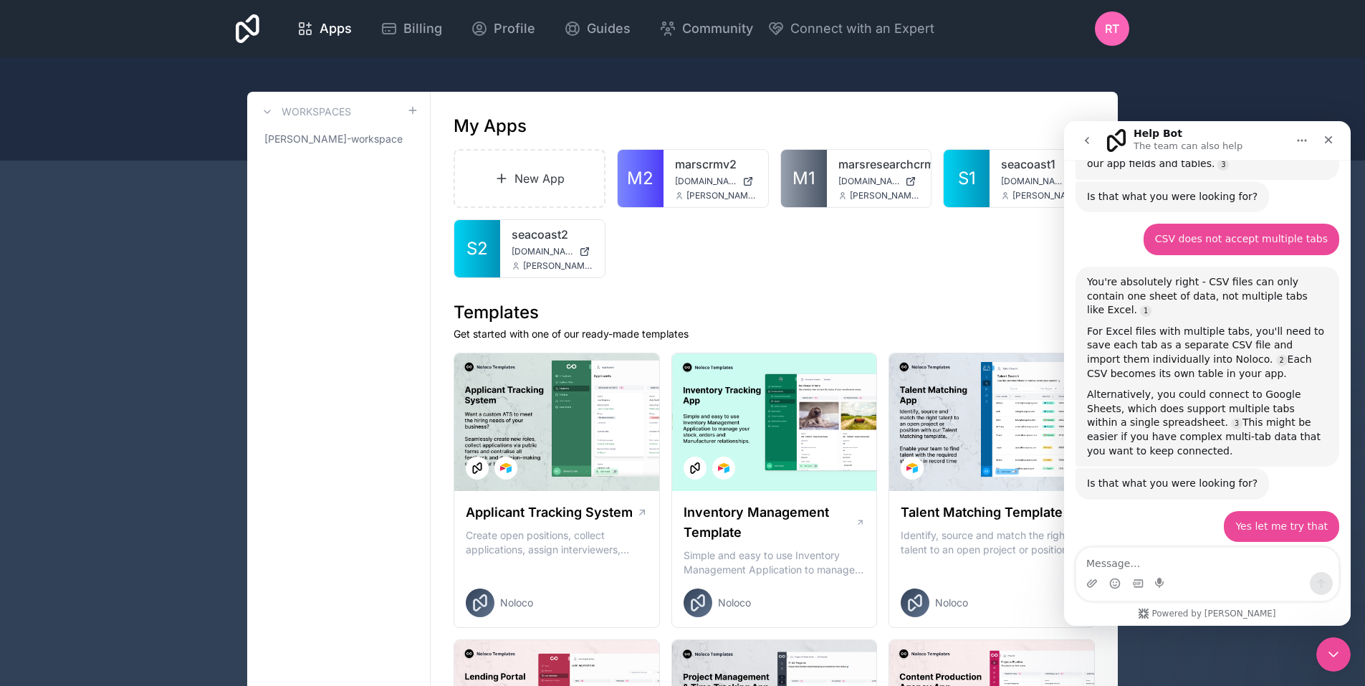
click at [997, 77] on div at bounding box center [682, 108] width 1365 height 103
click at [1323, 138] on icon "Close" at bounding box center [1328, 139] width 11 height 11
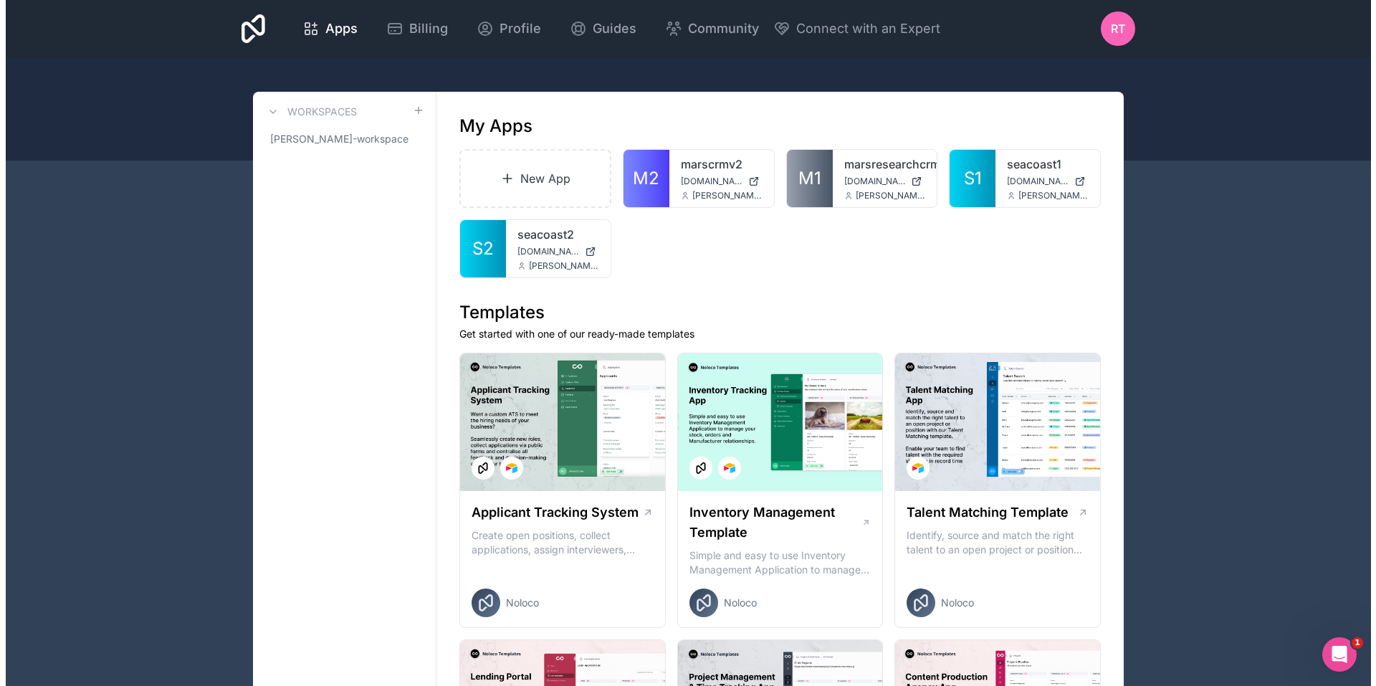
scroll to position [1241, 0]
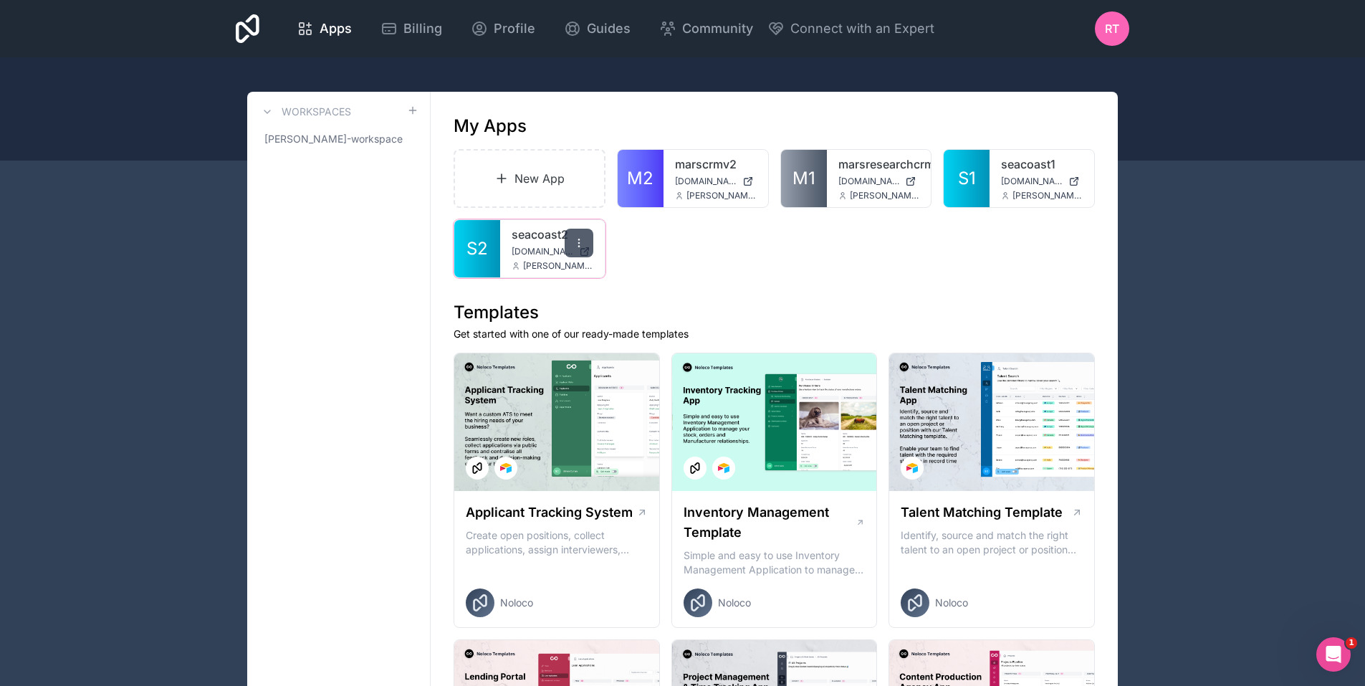
click at [581, 241] on icon at bounding box center [578, 242] width 11 height 11
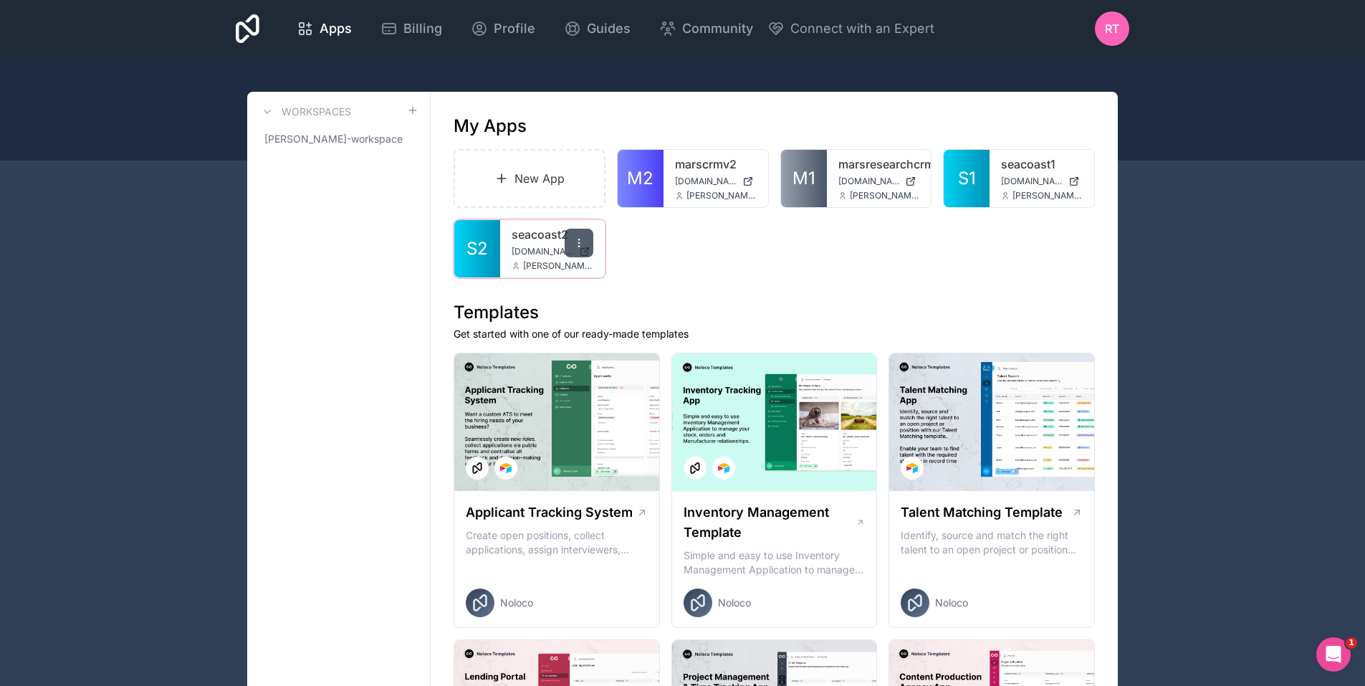
click at [580, 241] on icon at bounding box center [578, 242] width 11 height 11
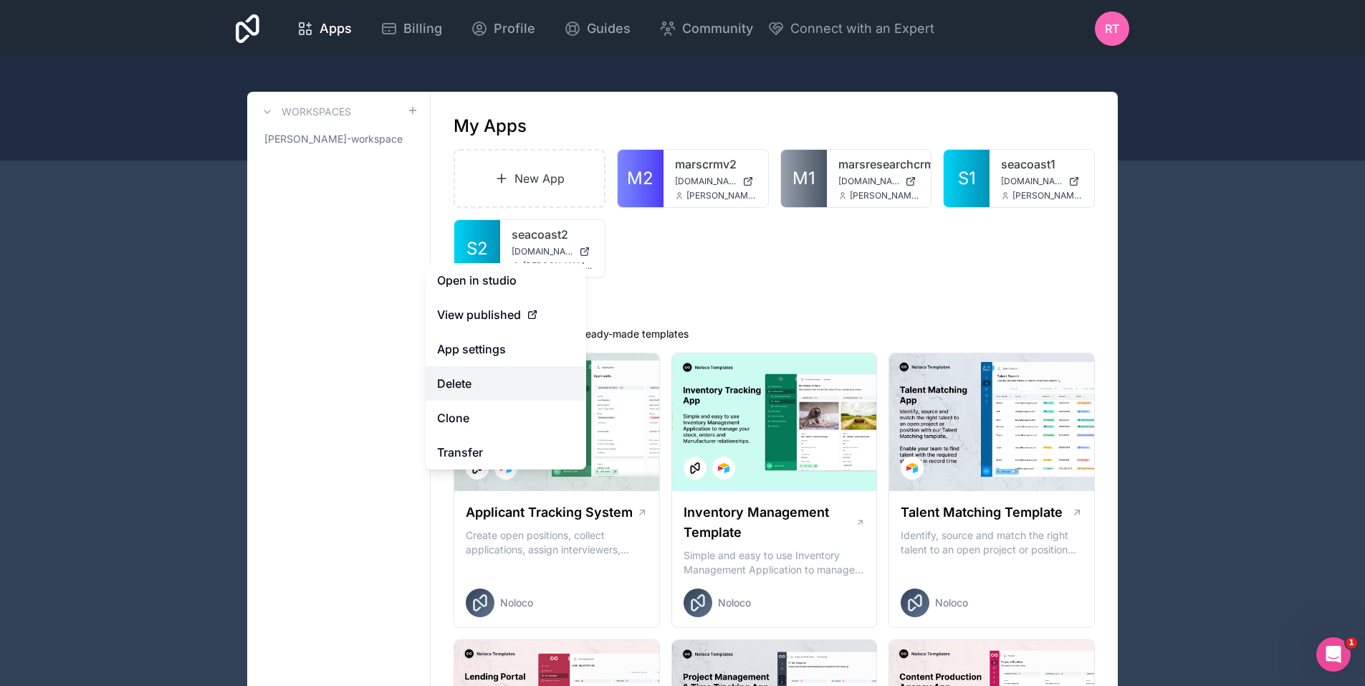
click at [459, 381] on button "Delete" at bounding box center [506, 383] width 160 height 34
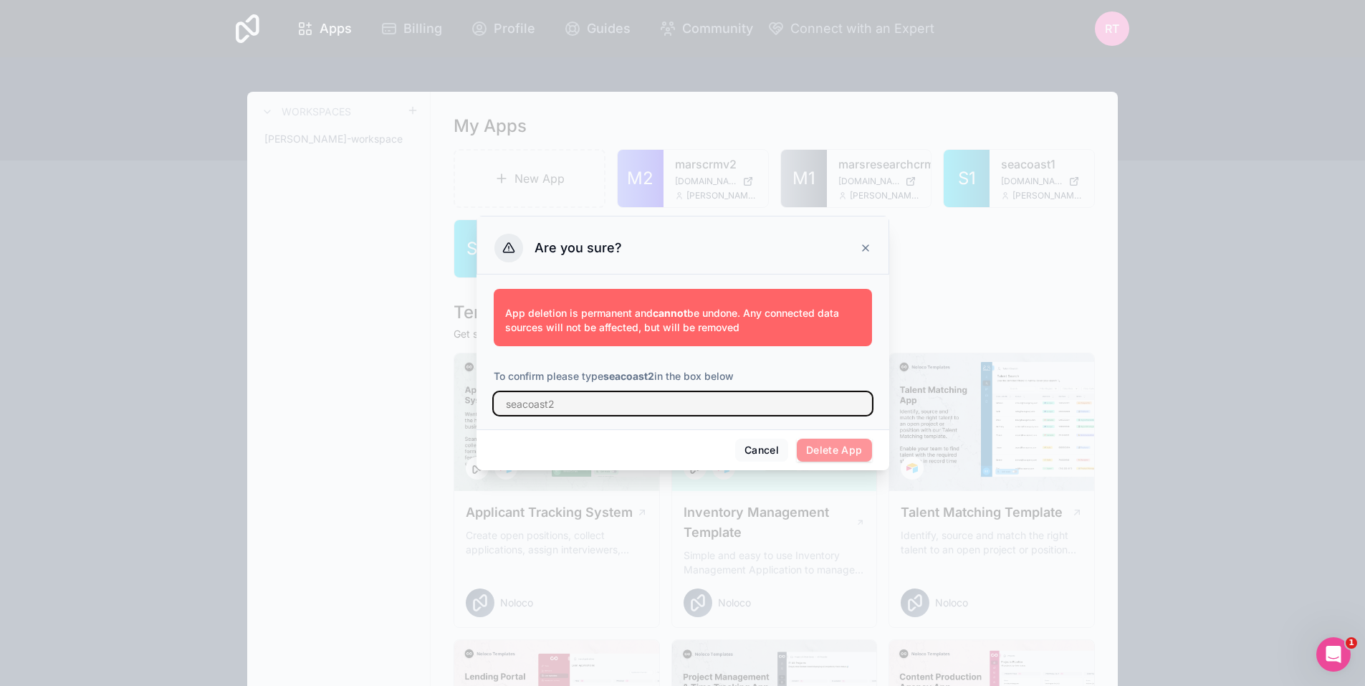
drag, startPoint x: 568, startPoint y: 400, endPoint x: 498, endPoint y: 404, distance: 70.4
click at [498, 404] on input "text" at bounding box center [683, 403] width 378 height 23
type input "seacoast2"
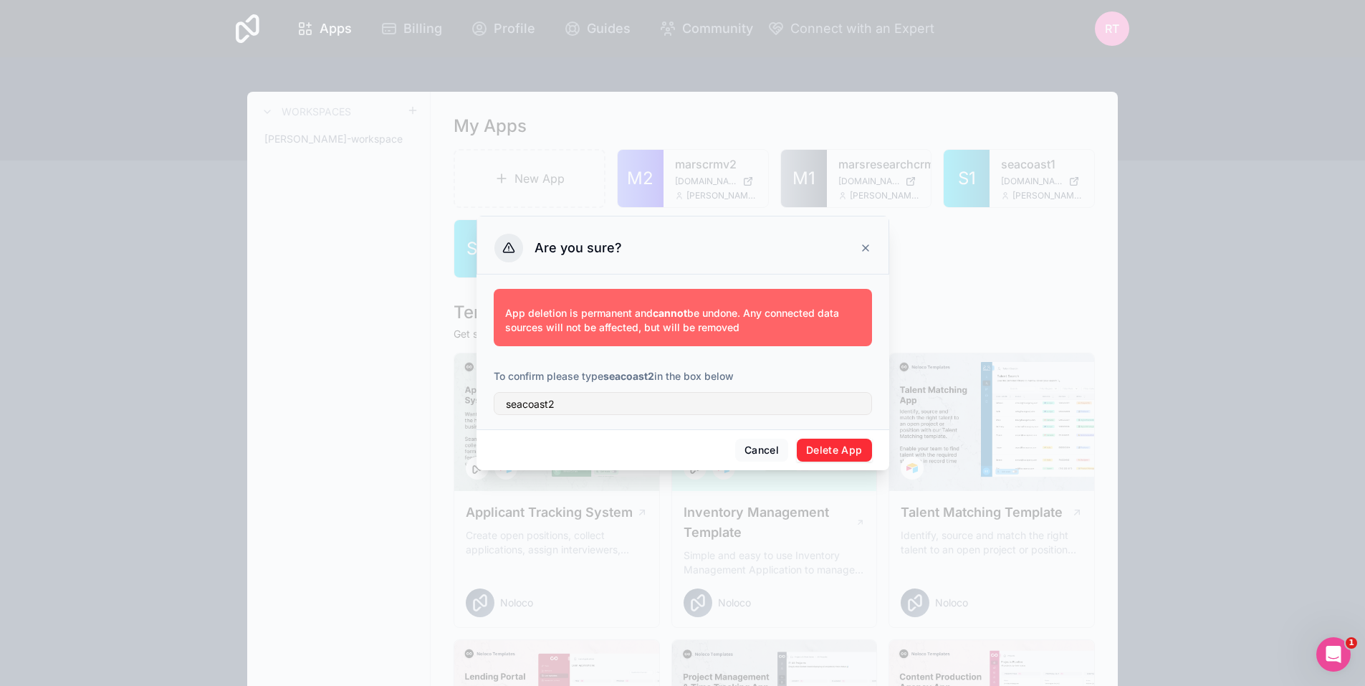
click at [843, 450] on button "Delete App" at bounding box center [834, 450] width 75 height 23
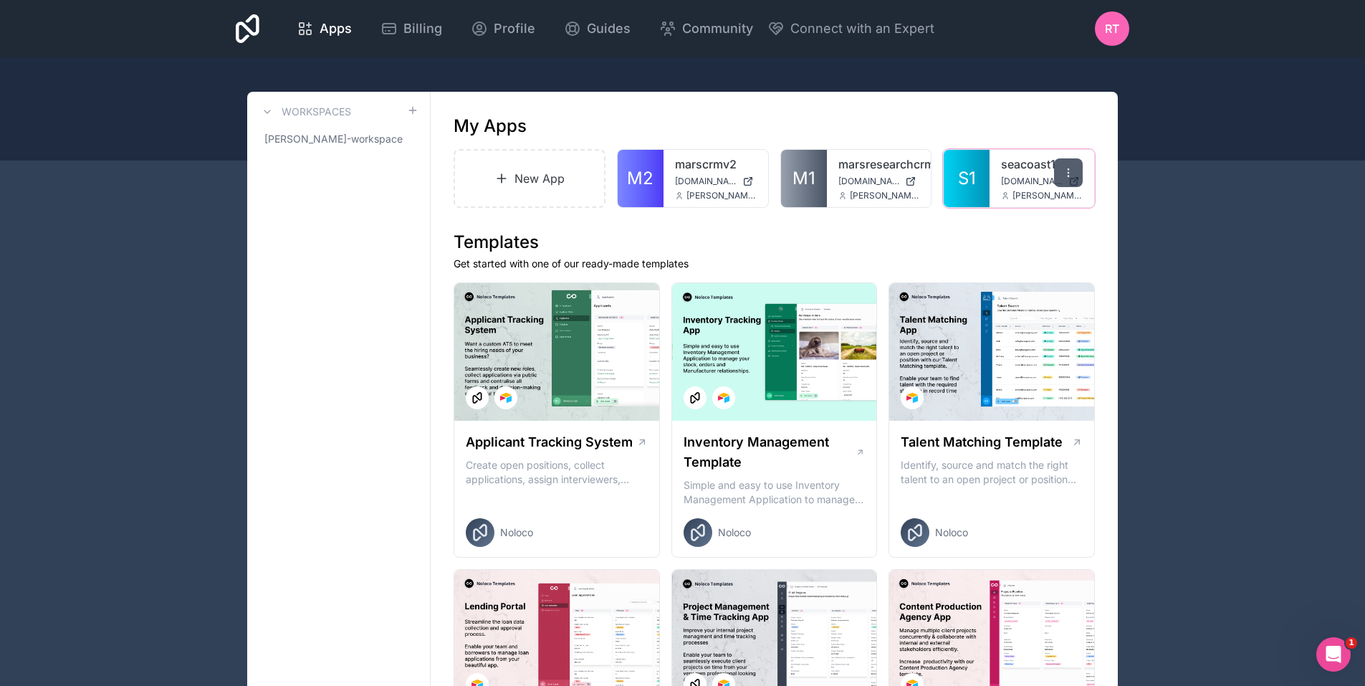
click at [1080, 171] on div at bounding box center [1068, 172] width 29 height 29
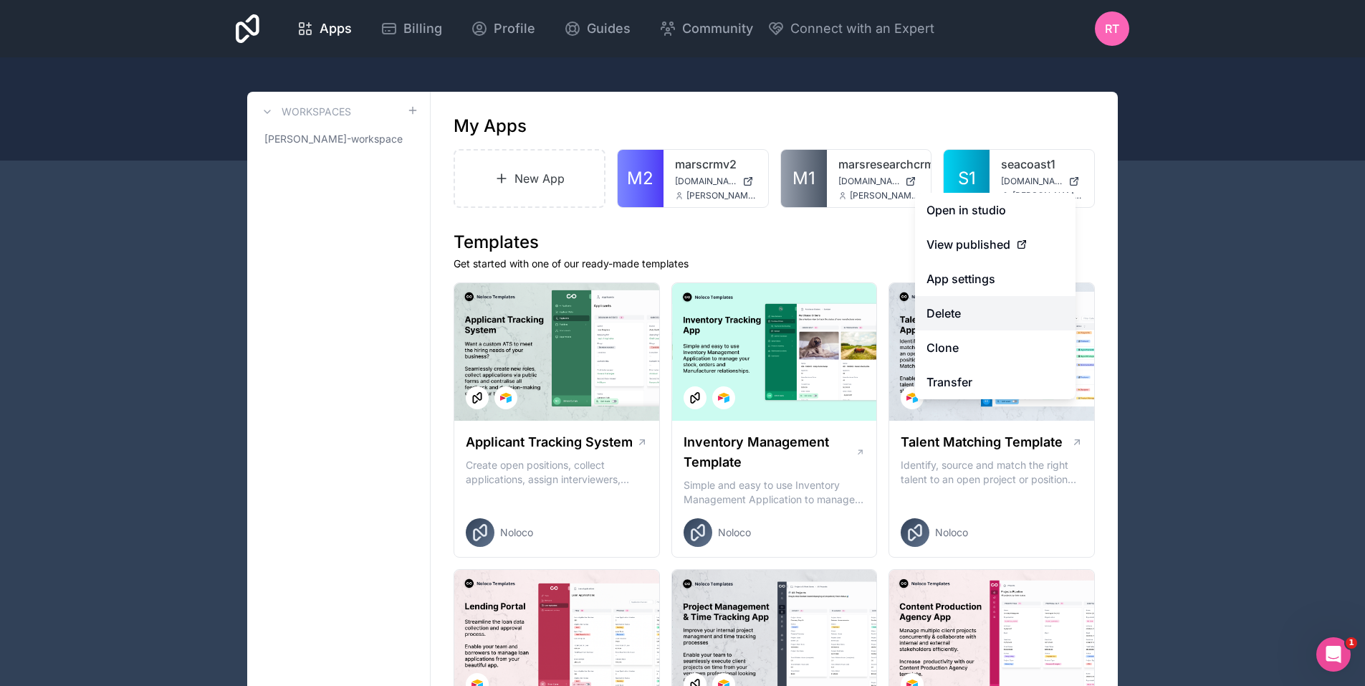
click at [948, 314] on button "Delete" at bounding box center [995, 313] width 160 height 34
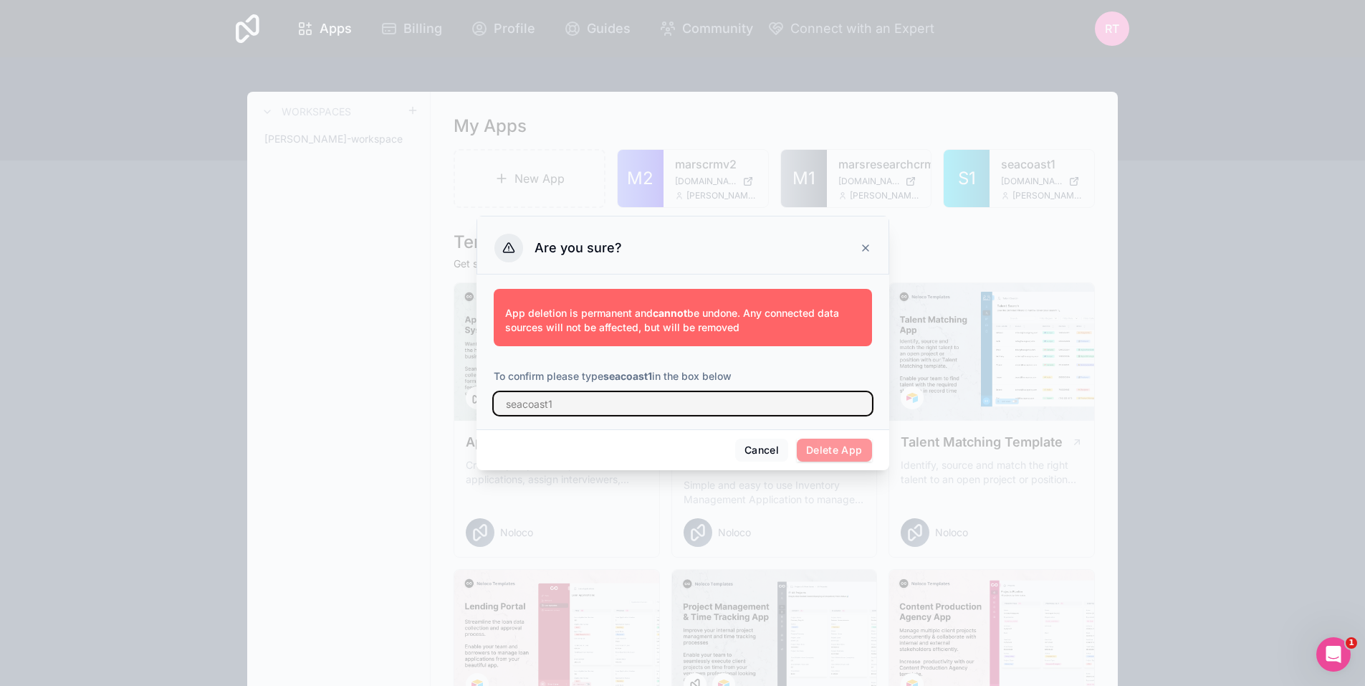
drag, startPoint x: 578, startPoint y: 403, endPoint x: 509, endPoint y: 407, distance: 69.6
click at [509, 407] on input "text" at bounding box center [683, 403] width 378 height 23
type input "seacoast1"
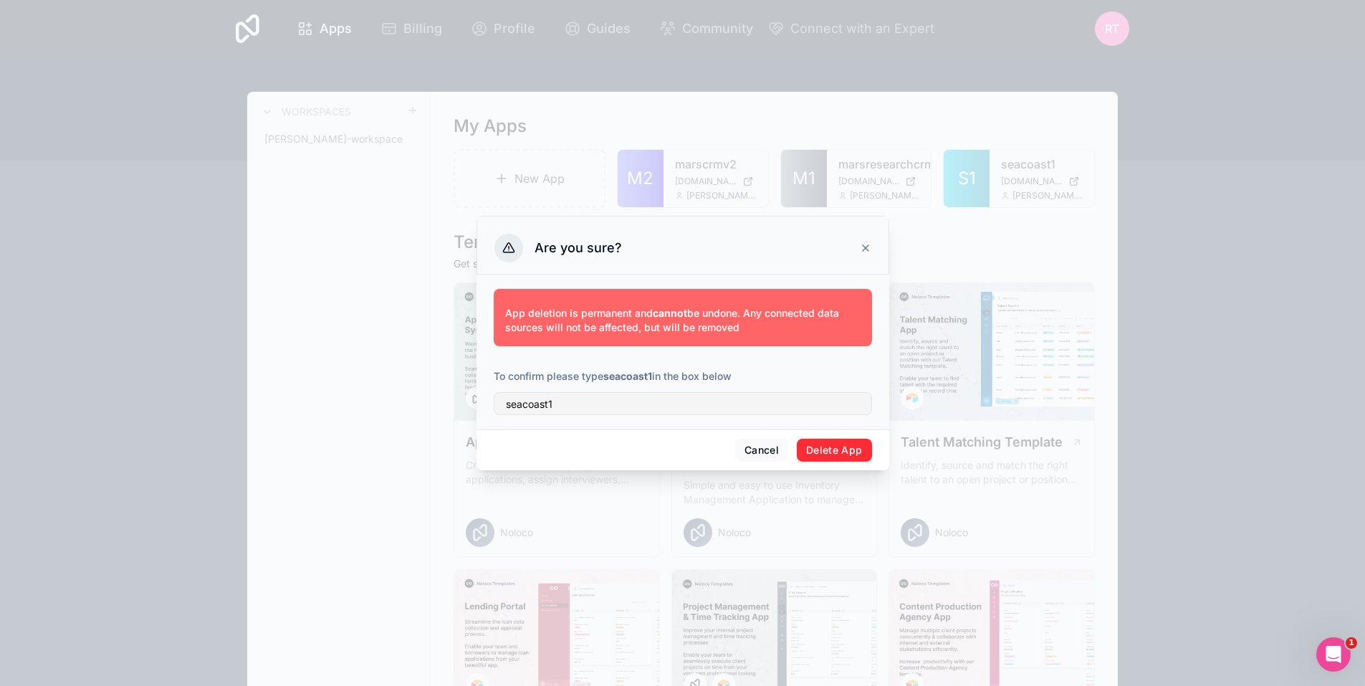
click at [815, 445] on button "Delete App" at bounding box center [834, 450] width 75 height 23
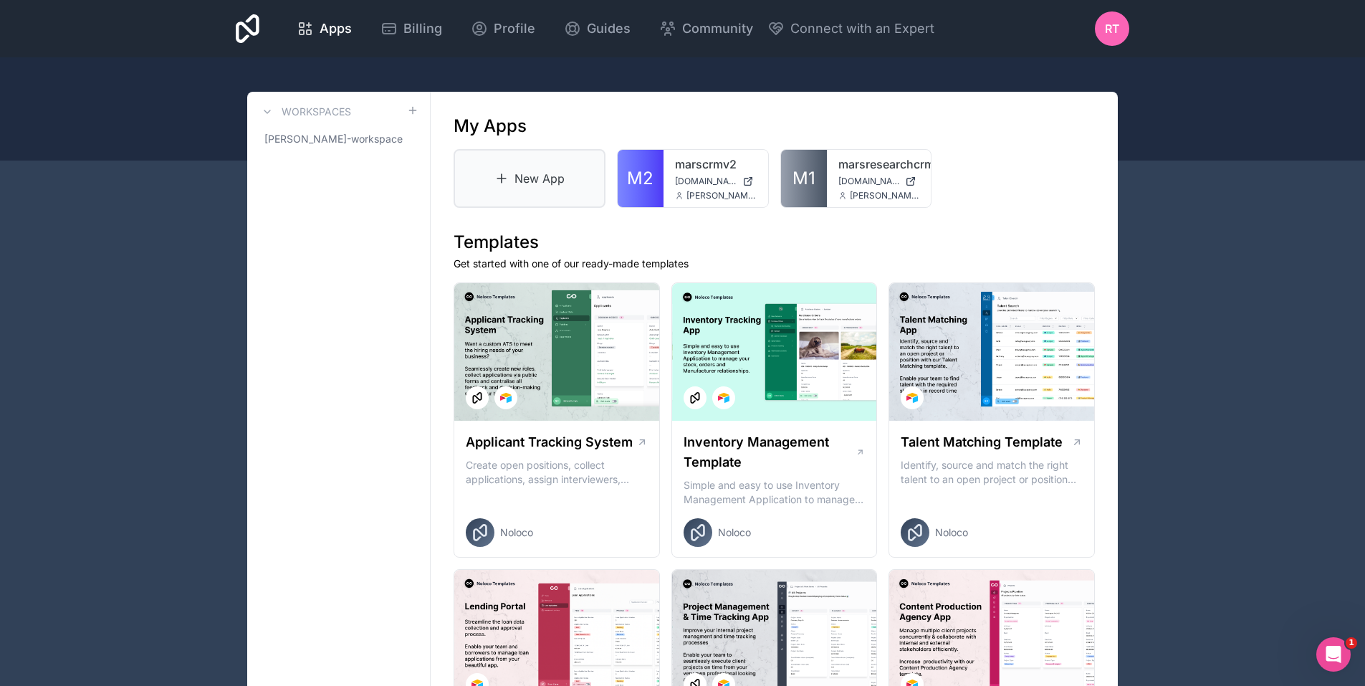
click at [518, 194] on link "New App" at bounding box center [530, 178] width 152 height 59
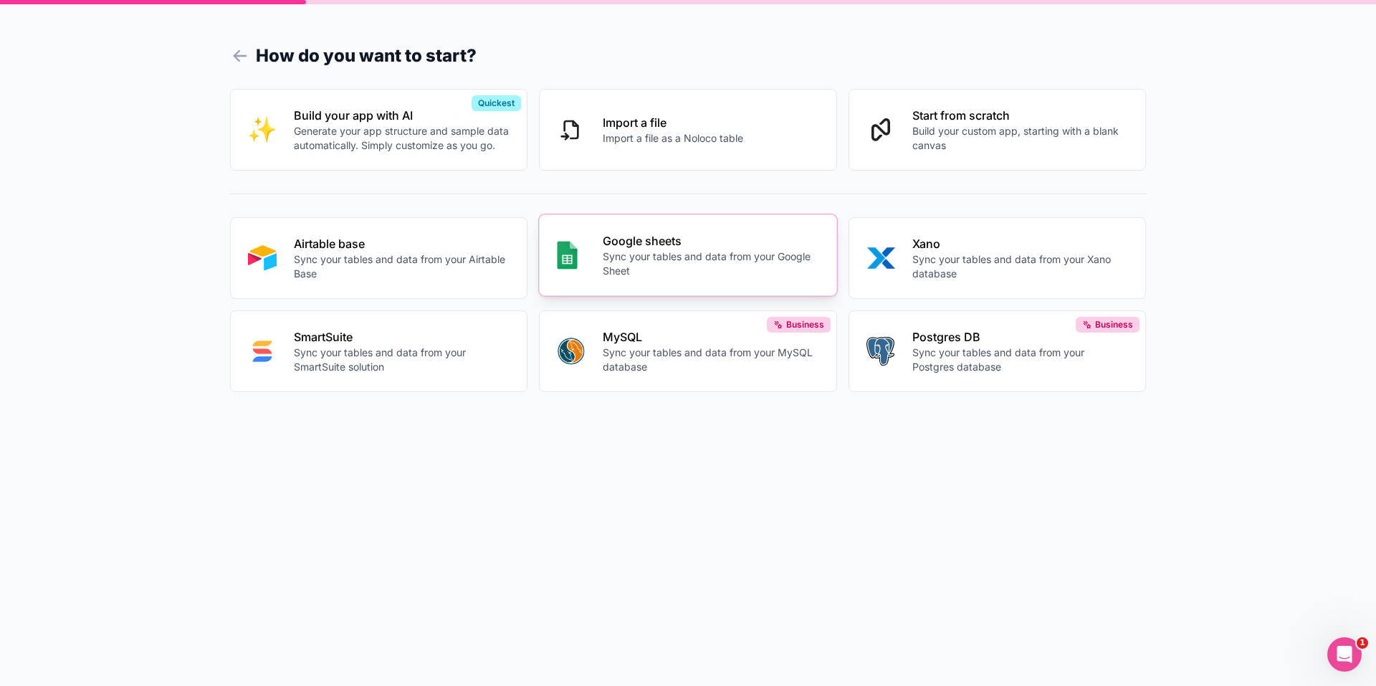
click at [613, 264] on p "Sync your tables and data from your Google Sheet" at bounding box center [711, 263] width 216 height 29
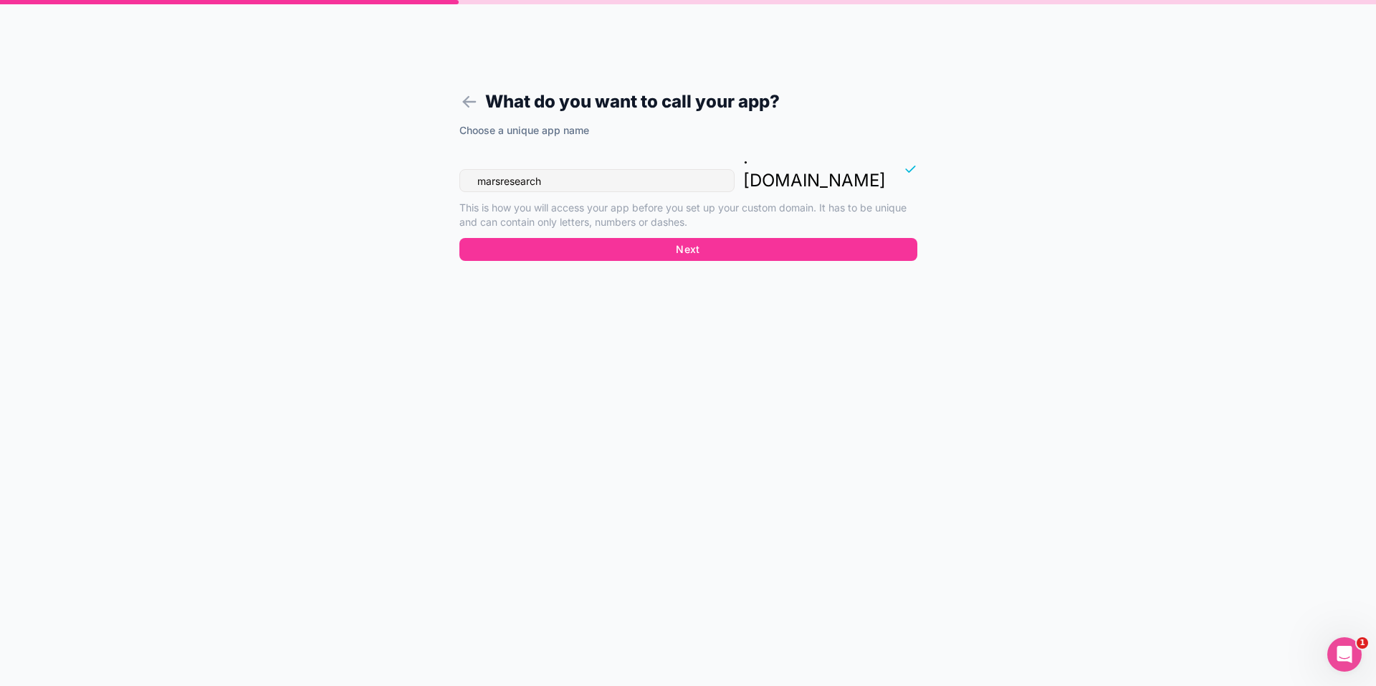
drag, startPoint x: 640, startPoint y: 160, endPoint x: 433, endPoint y: 156, distance: 207.1
click at [433, 156] on form "What do you want to call your app? Choose a unique app name marsresearch . [DOM…" at bounding box center [688, 359] width 550 height 651
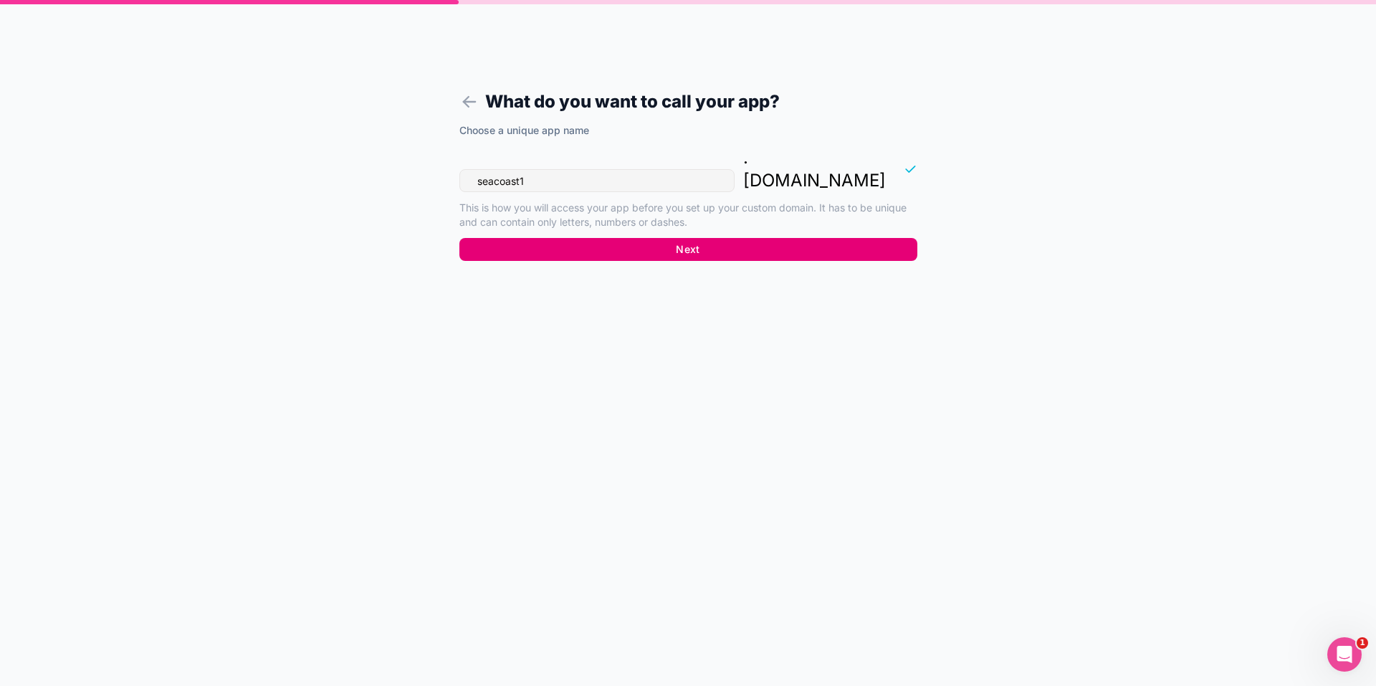
type input "seacoast1"
click at [690, 238] on button "Next" at bounding box center [688, 249] width 458 height 23
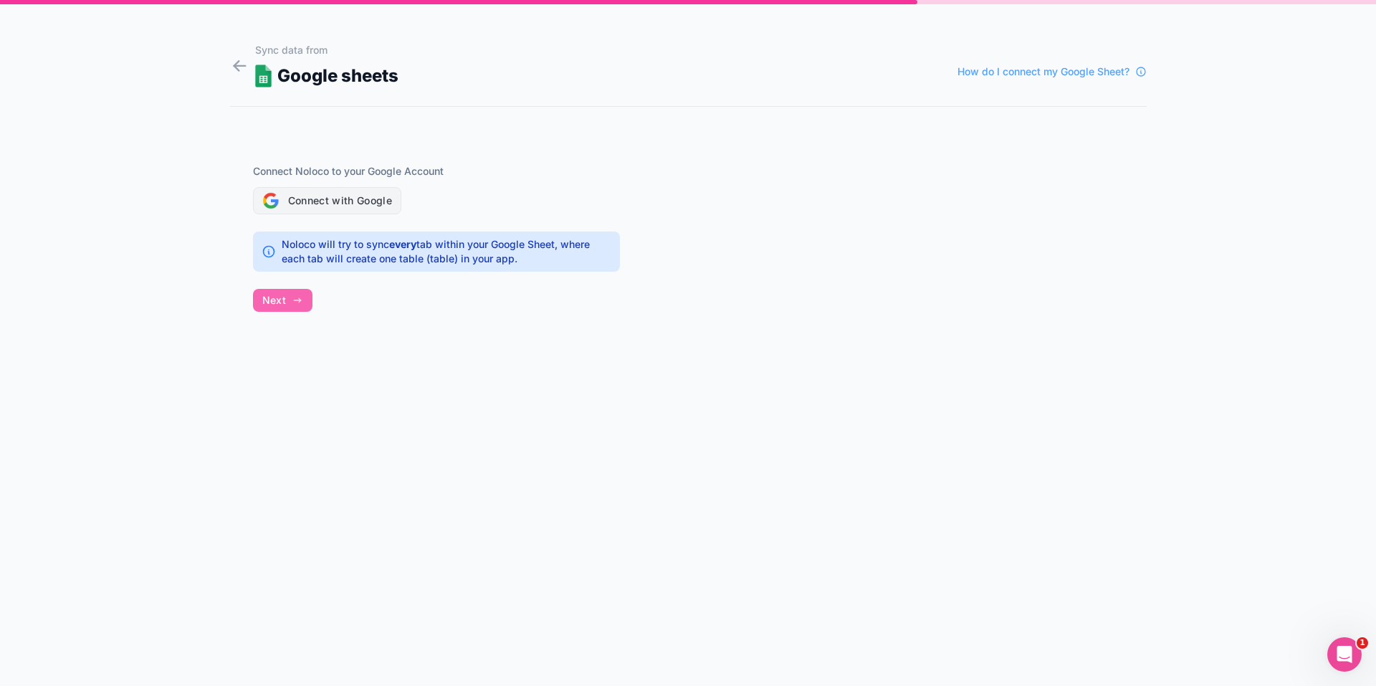
click at [327, 193] on button "Connect with Google" at bounding box center [327, 200] width 149 height 27
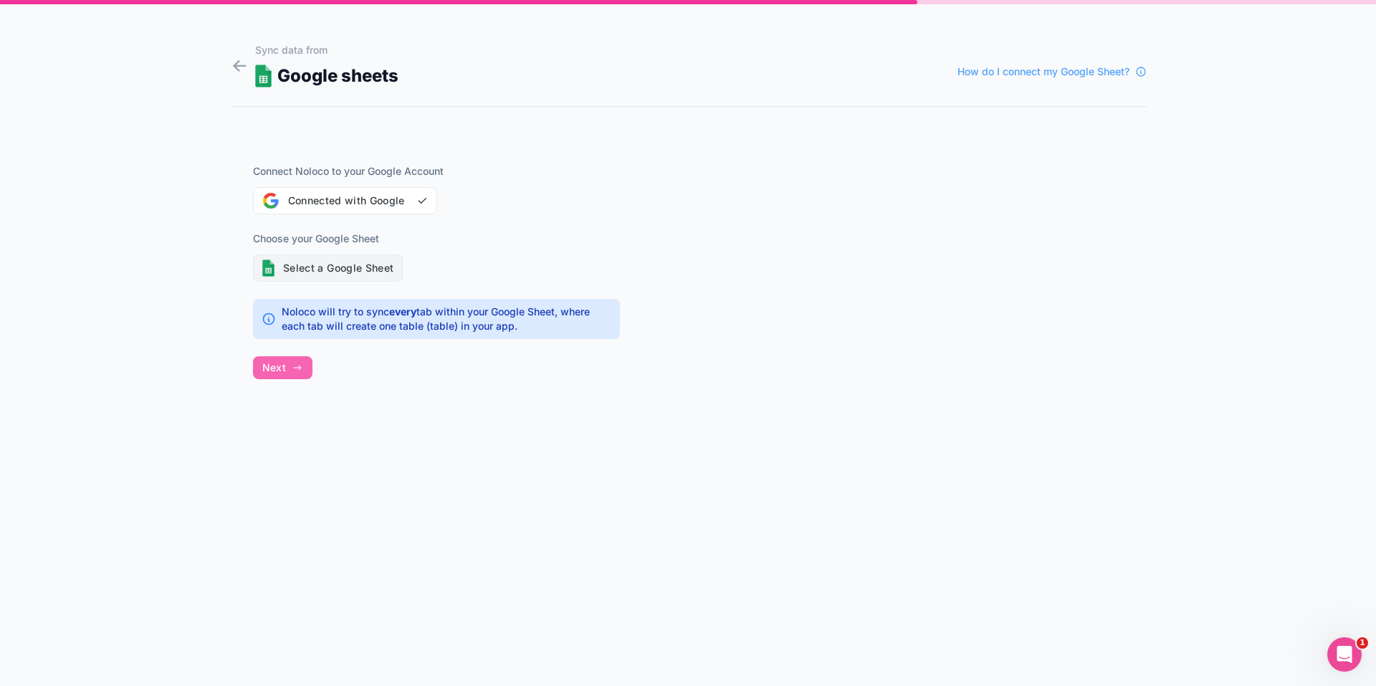
click at [317, 263] on button "Select a Google Sheet" at bounding box center [328, 267] width 150 height 27
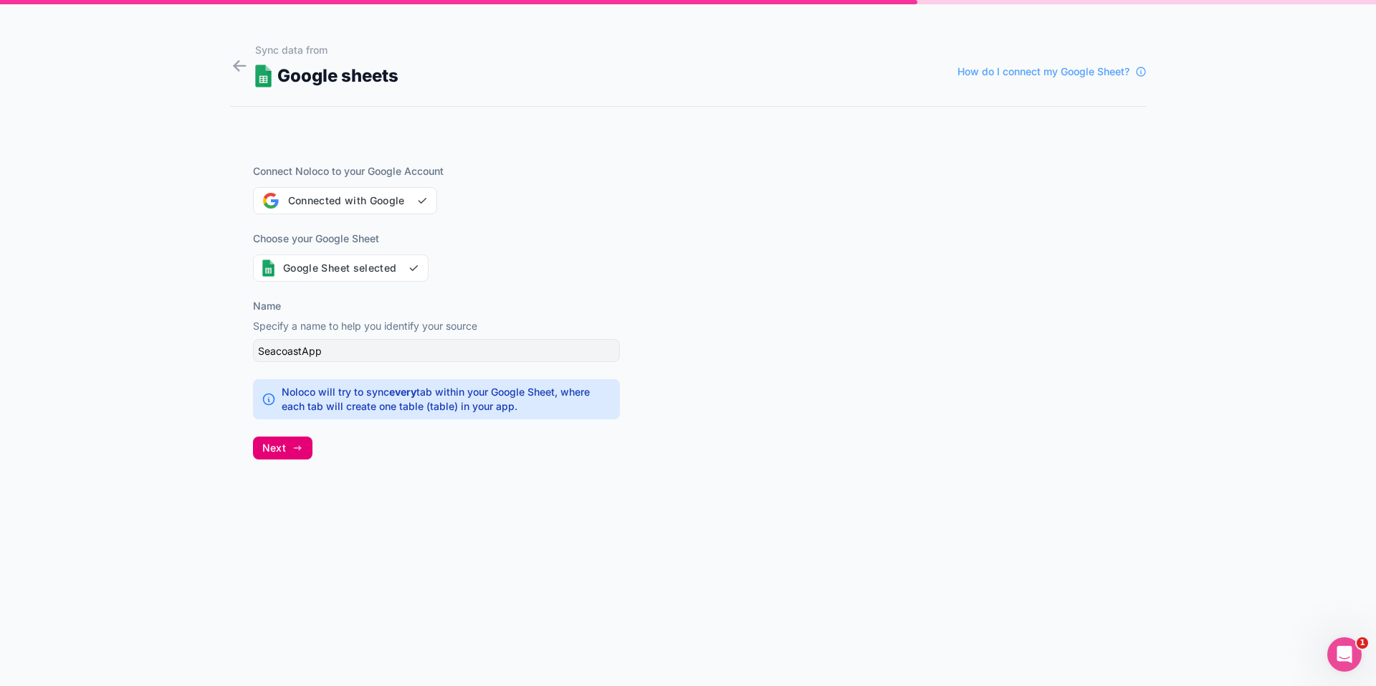
click at [288, 447] on button "Next" at bounding box center [282, 447] width 59 height 23
click at [1346, 650] on icon "Open Intercom Messenger" at bounding box center [1343, 653] width 24 height 24
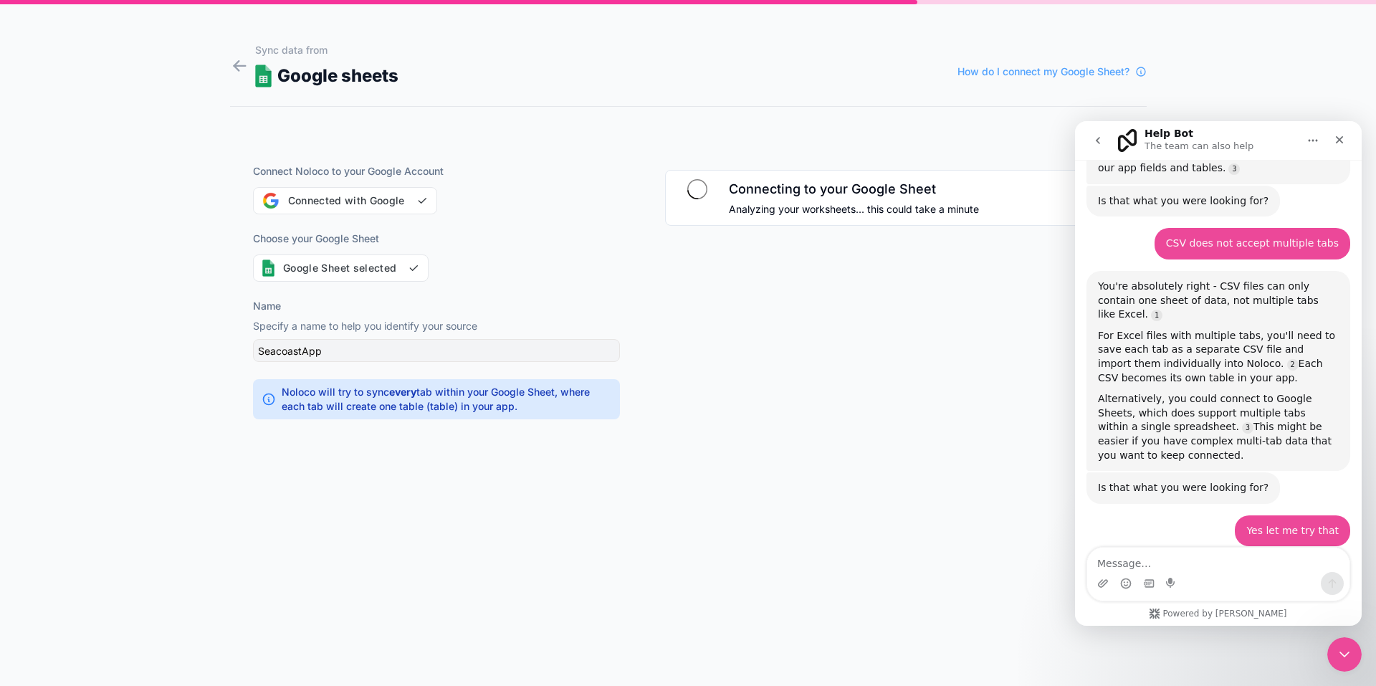
scroll to position [1241, 0]
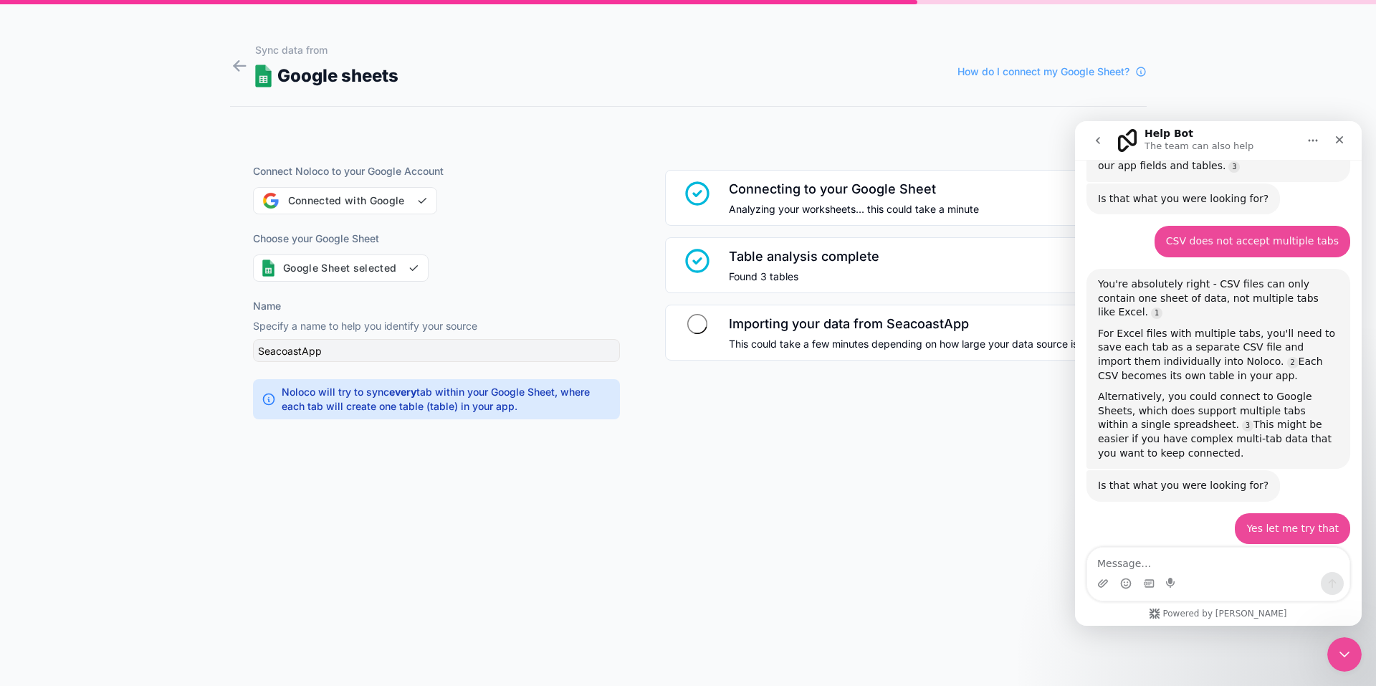
click at [1126, 572] on div "Intercom messenger" at bounding box center [1125, 583] width 11 height 23
click at [1129, 566] on textarea "Message…" at bounding box center [1218, 559] width 262 height 24
click at [1150, 562] on textarea "Message…" at bounding box center [1218, 559] width 262 height 24
type textarea "I"
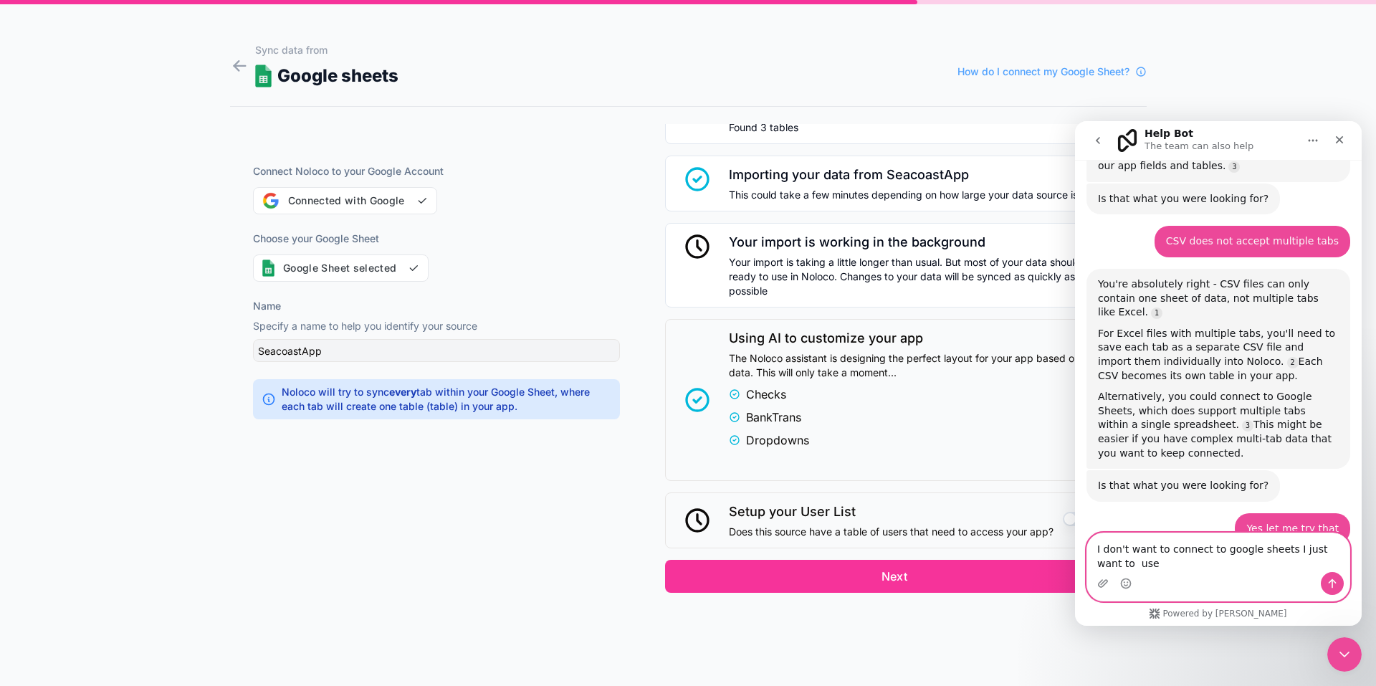
scroll to position [1255, 0]
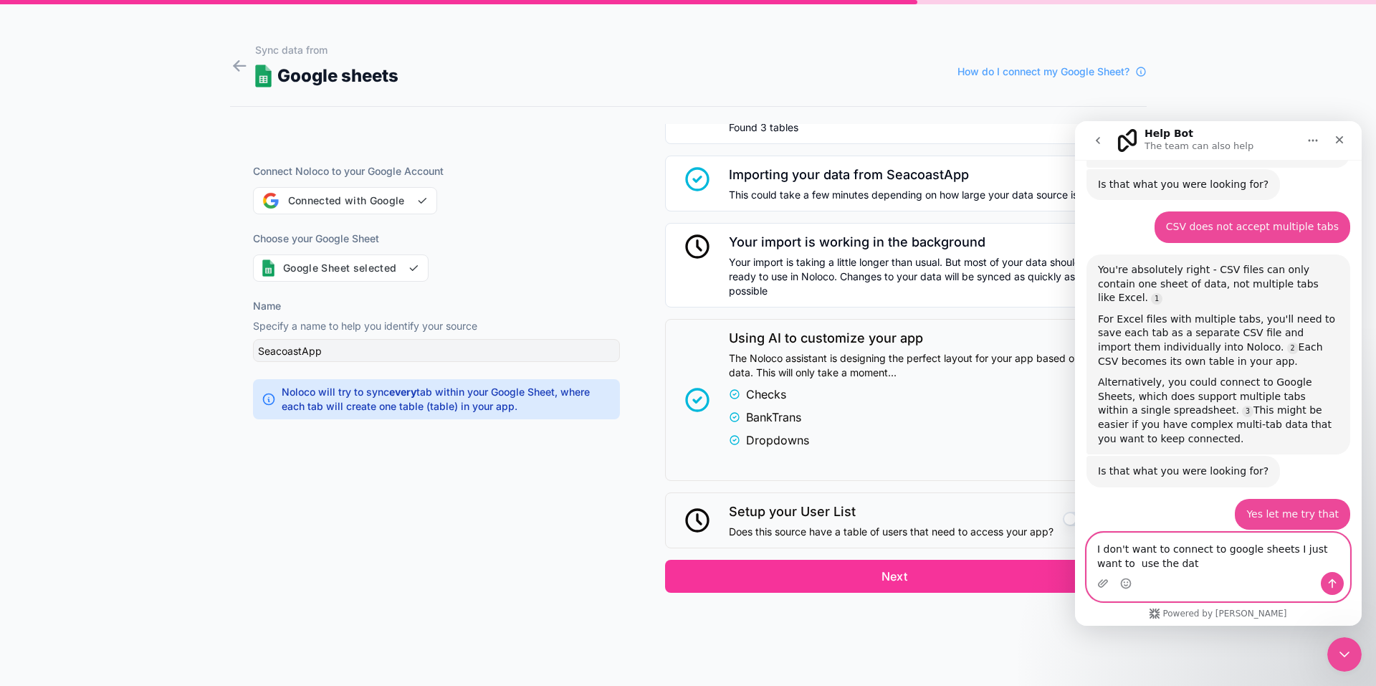
type textarea "I don't want to connect to google sheets I just want to use the data"
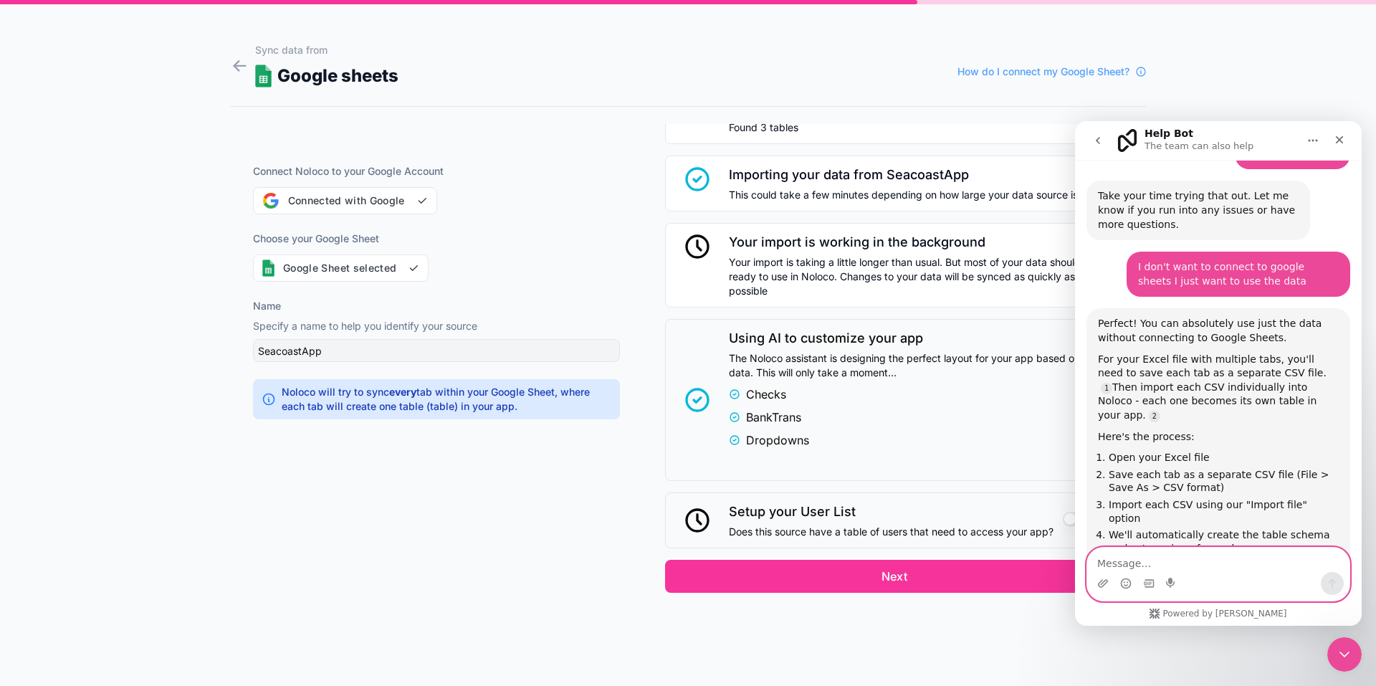
scroll to position [1619, 0]
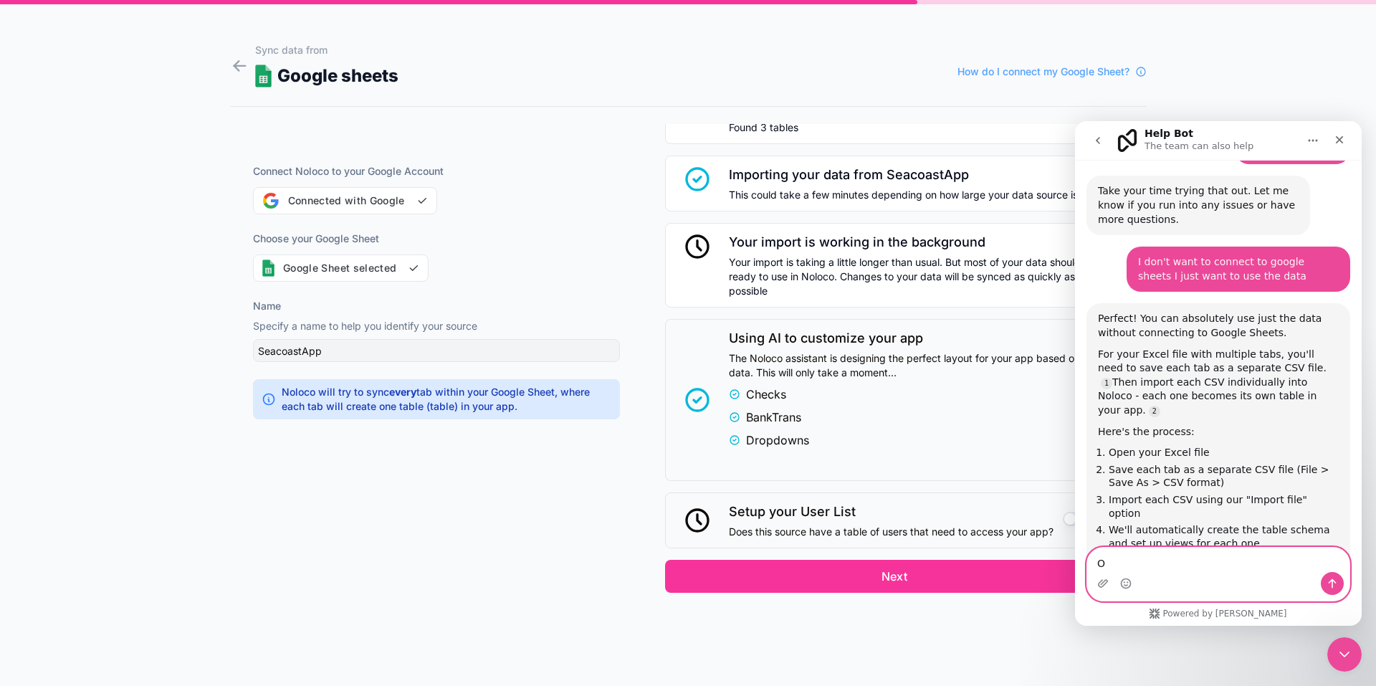
type textarea "Ok"
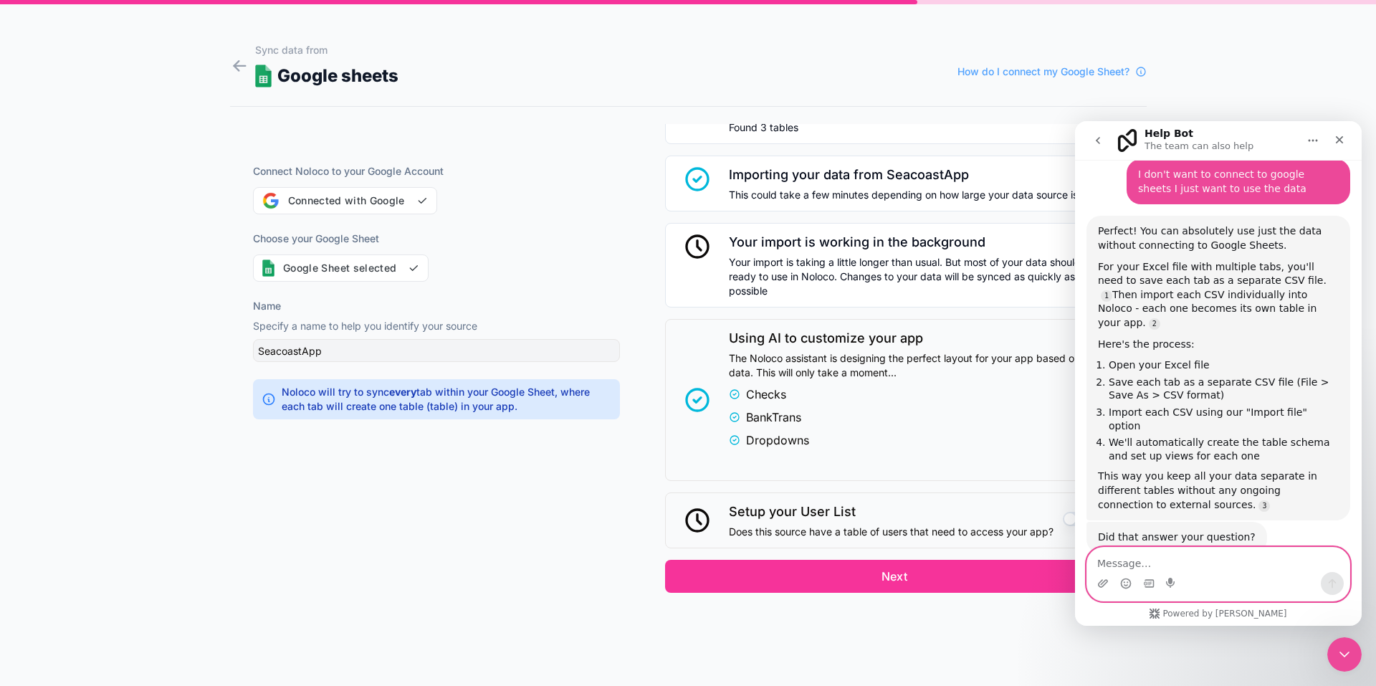
scroll to position [1708, 0]
click at [1338, 145] on icon "Close" at bounding box center [1338, 139] width 11 height 11
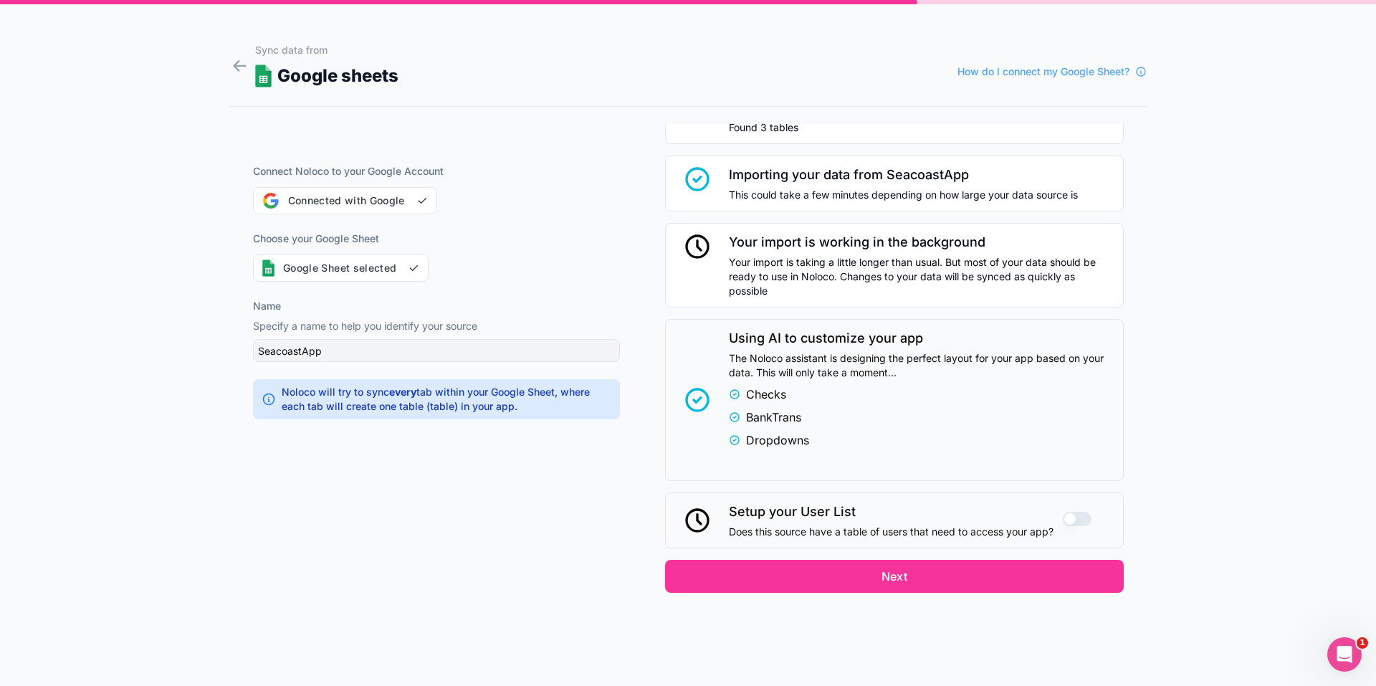
click at [881, 391] on li "Checks" at bounding box center [921, 393] width 385 height 17
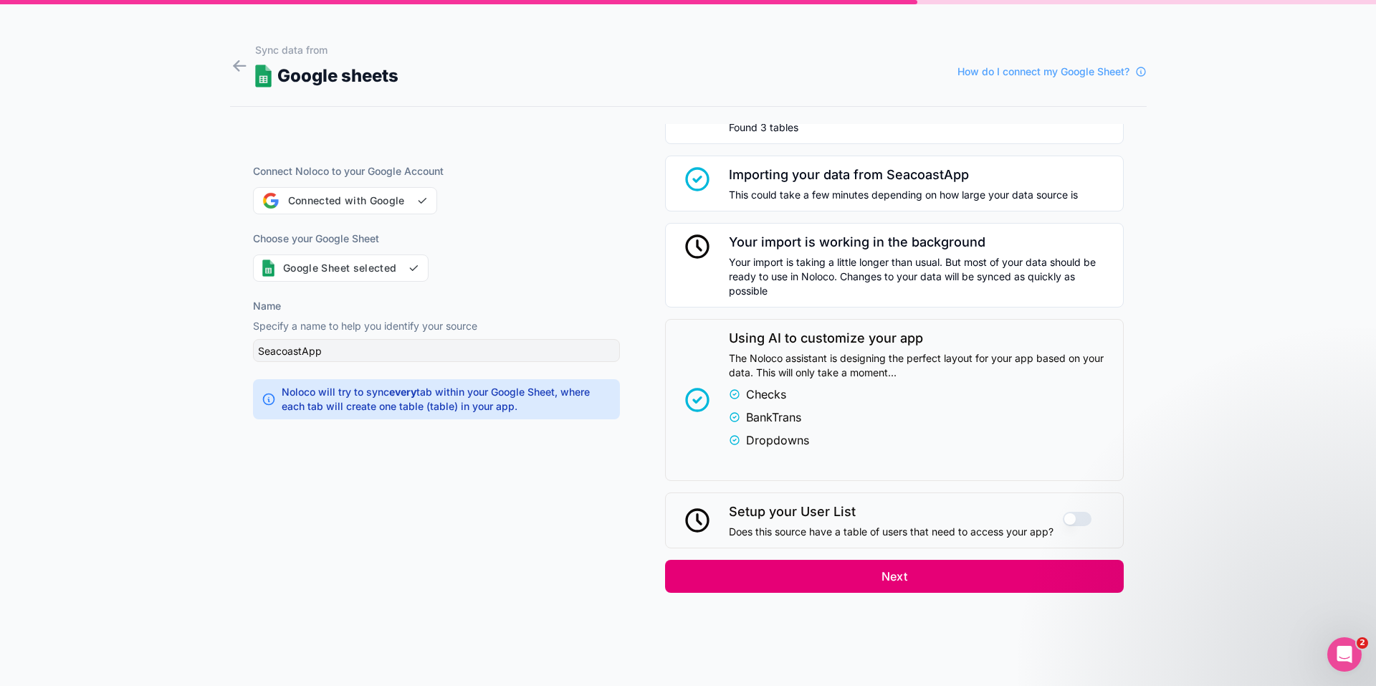
click at [877, 570] on button "Next" at bounding box center [894, 576] width 459 height 33
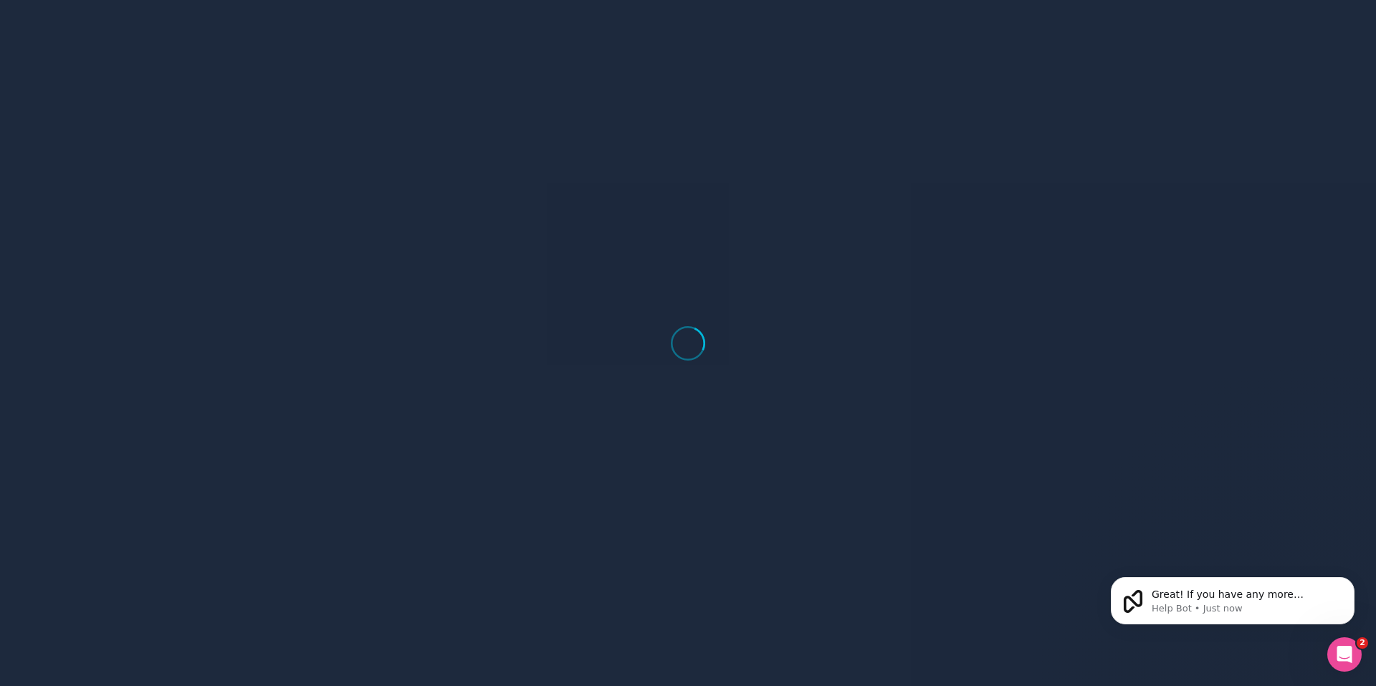
scroll to position [1733, 0]
